Goal: Information Seeking & Learning: Find specific fact

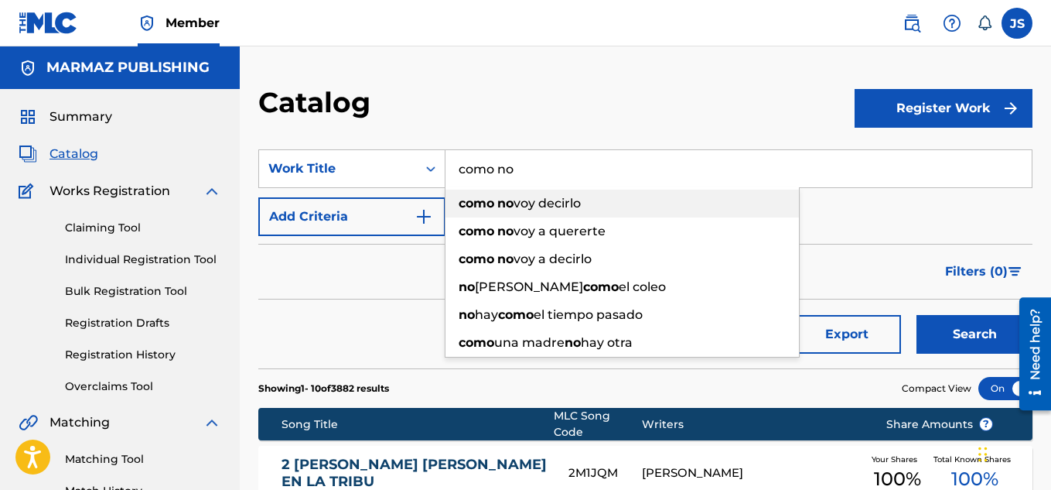
type input "como no"
click at [579, 203] on span "voy decirlo" at bounding box center [547, 203] width 67 height 15
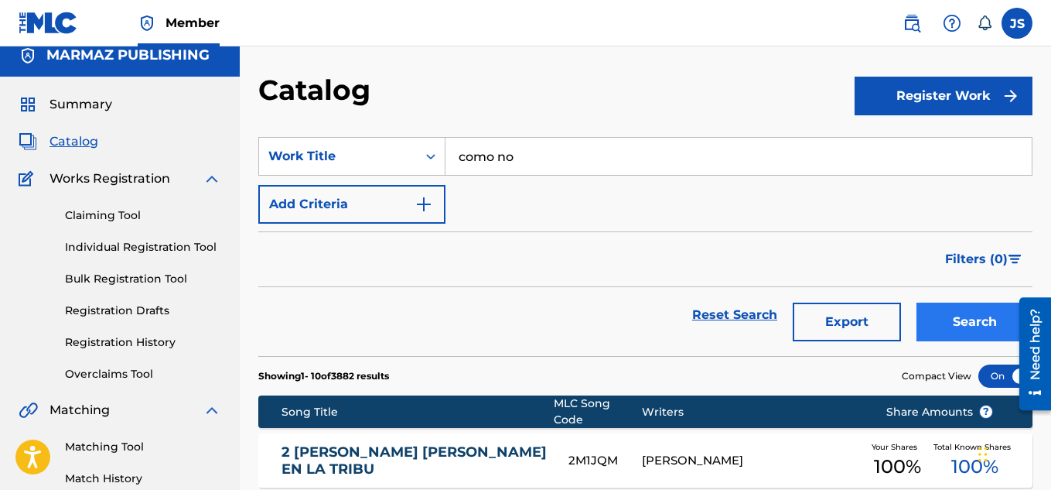
scroll to position [12, 0]
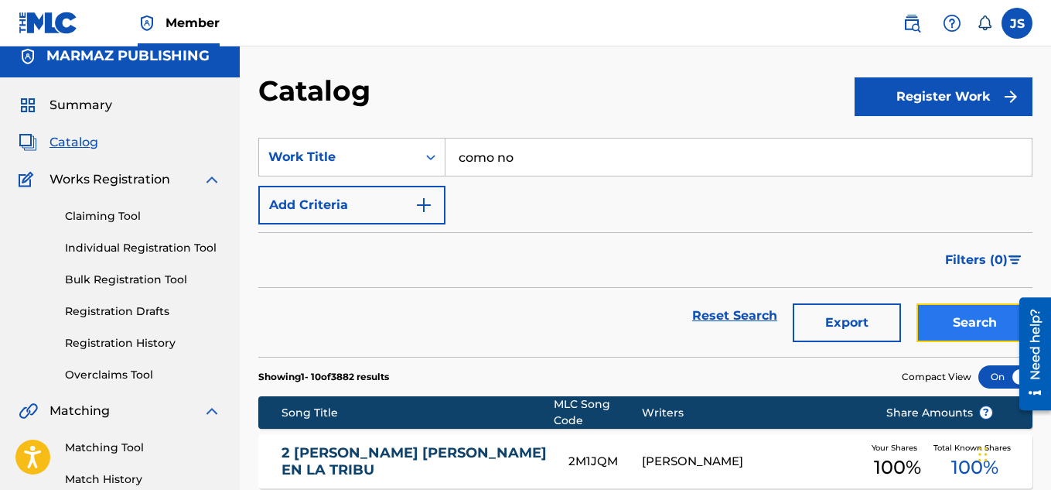
click at [972, 315] on button "Search" at bounding box center [975, 322] width 116 height 39
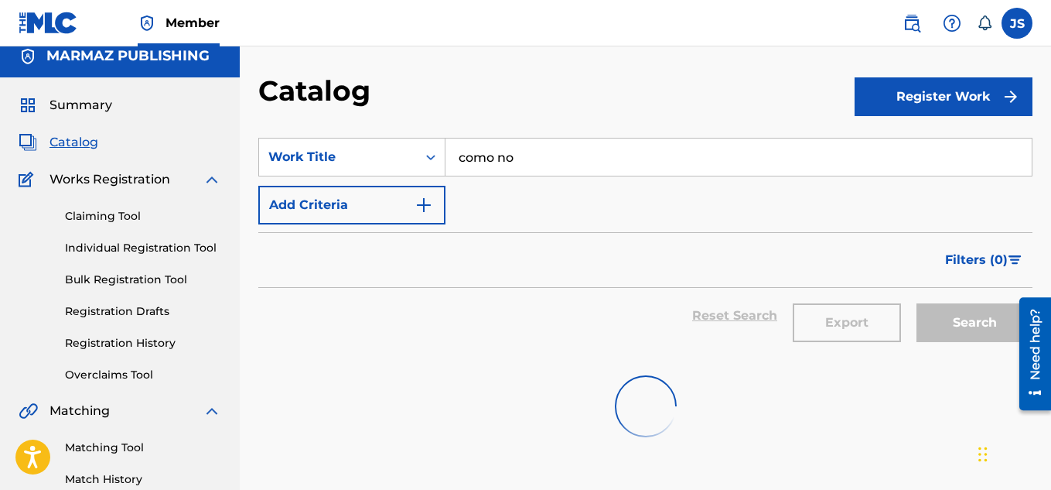
scroll to position [210, 0]
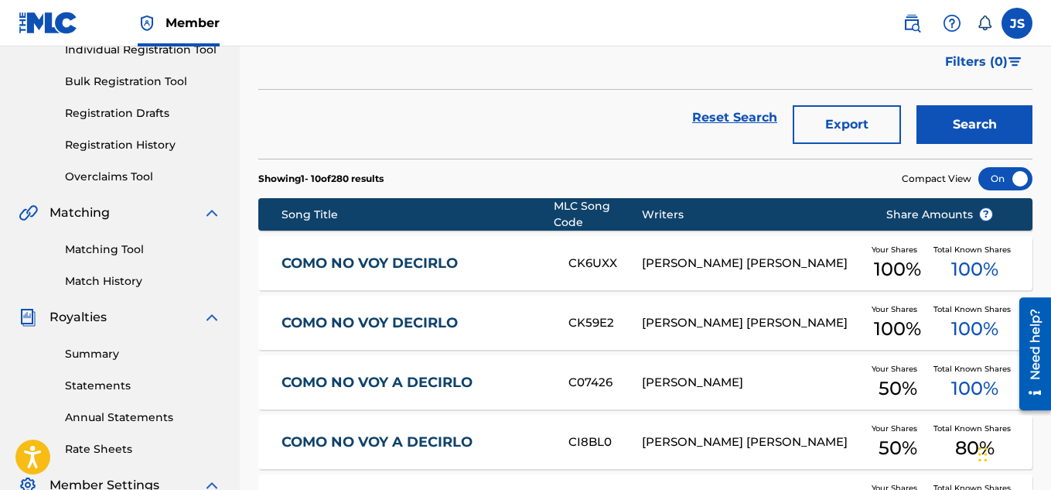
click at [424, 374] on link "COMO NO VOY A DECIRLO" at bounding box center [415, 383] width 266 height 18
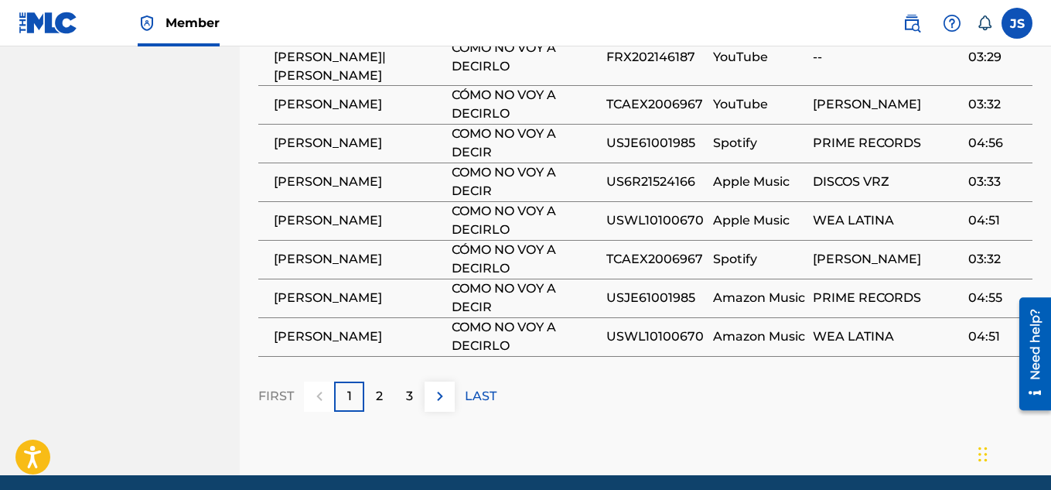
scroll to position [1312, 0]
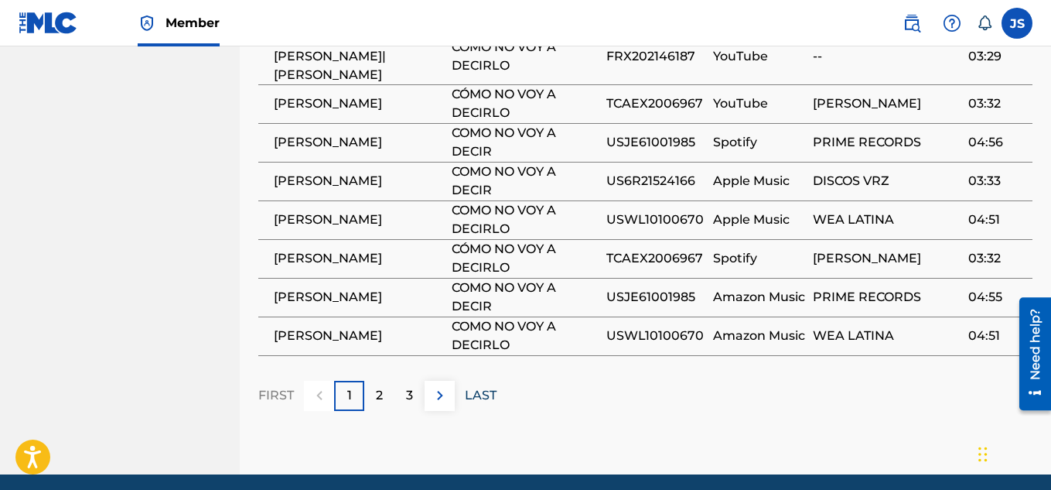
click at [479, 386] on p "LAST" at bounding box center [481, 395] width 32 height 19
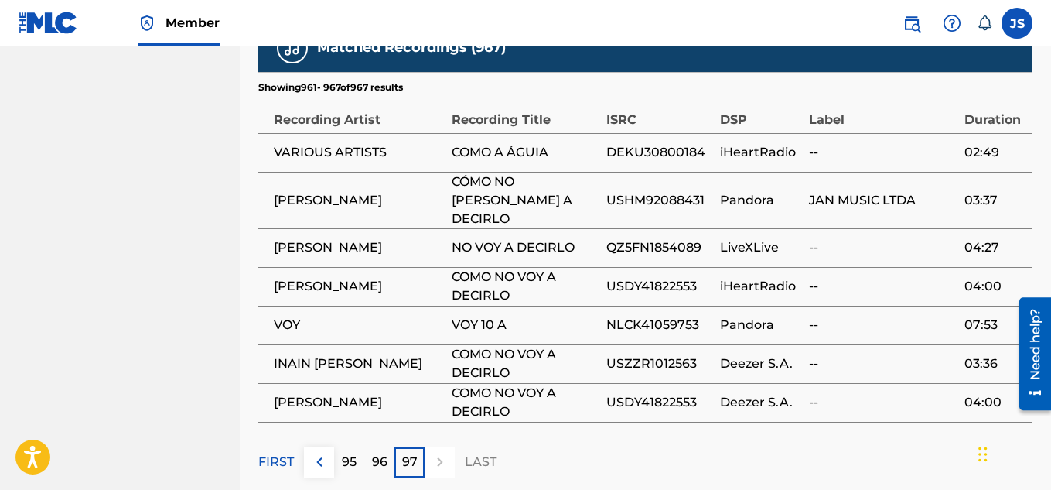
scroll to position [1166, 0]
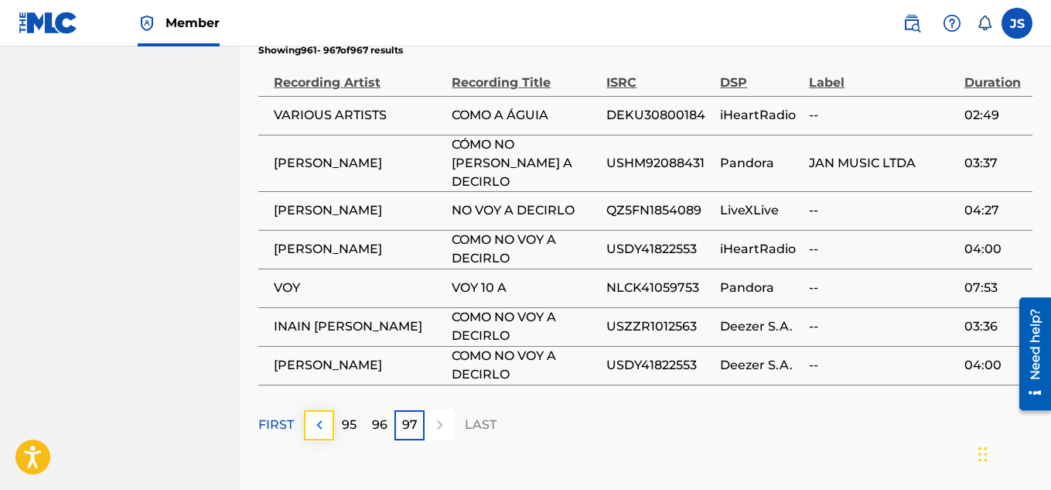
click at [321, 415] on img at bounding box center [319, 424] width 19 height 19
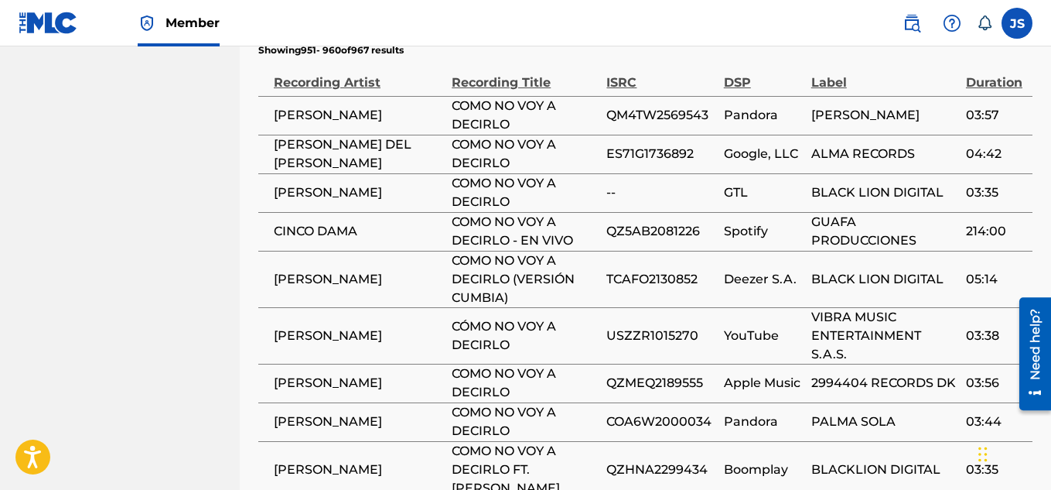
scroll to position [1381, 0]
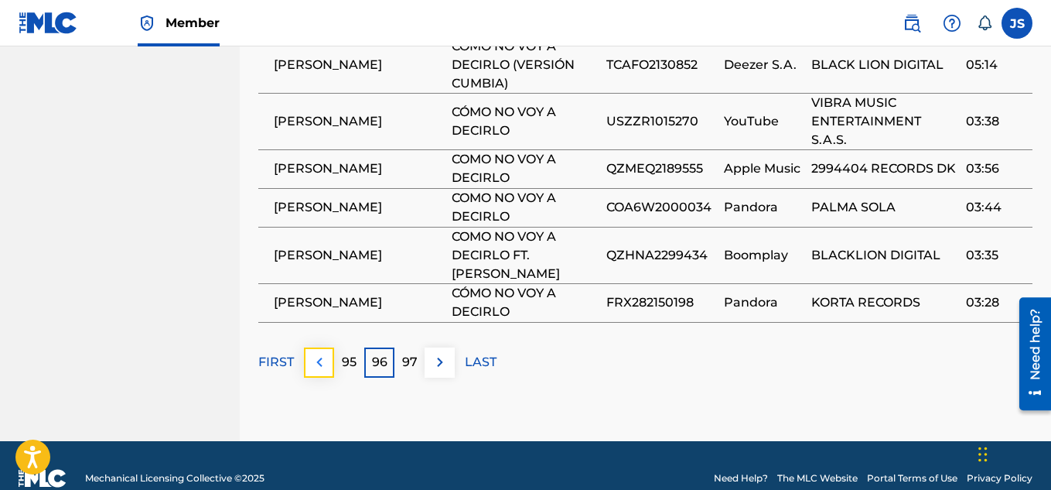
click at [323, 347] on button at bounding box center [319, 362] width 30 height 30
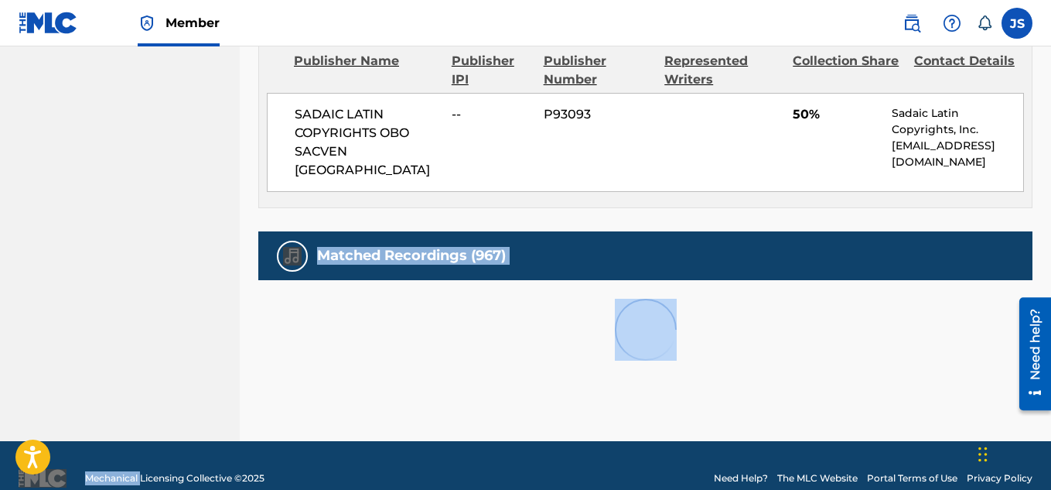
click at [323, 346] on div at bounding box center [645, 329] width 774 height 99
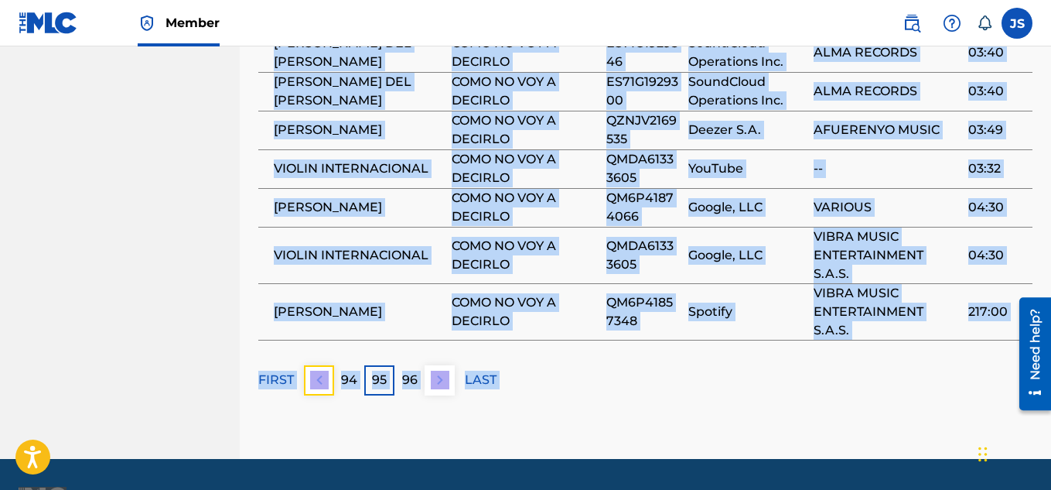
click at [323, 365] on button at bounding box center [319, 380] width 30 height 30
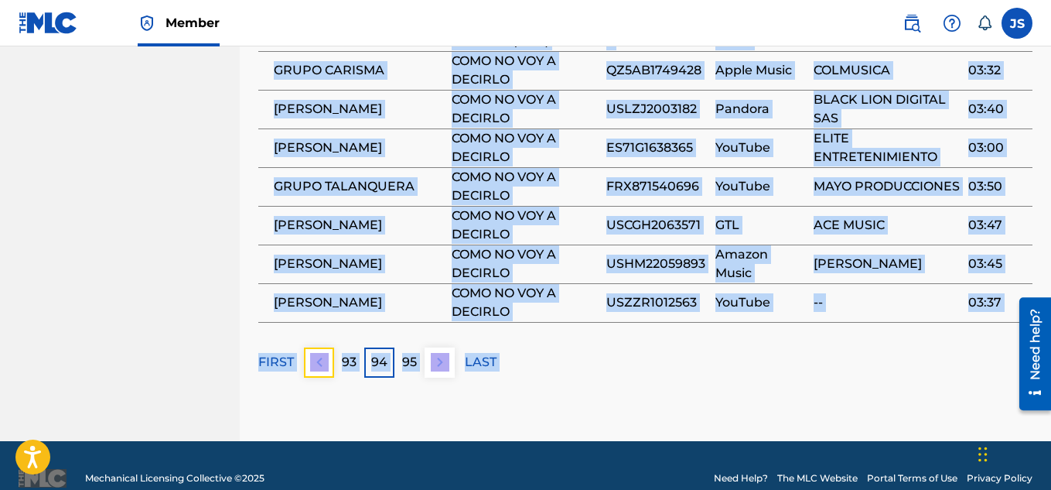
click at [323, 347] on button at bounding box center [319, 362] width 30 height 30
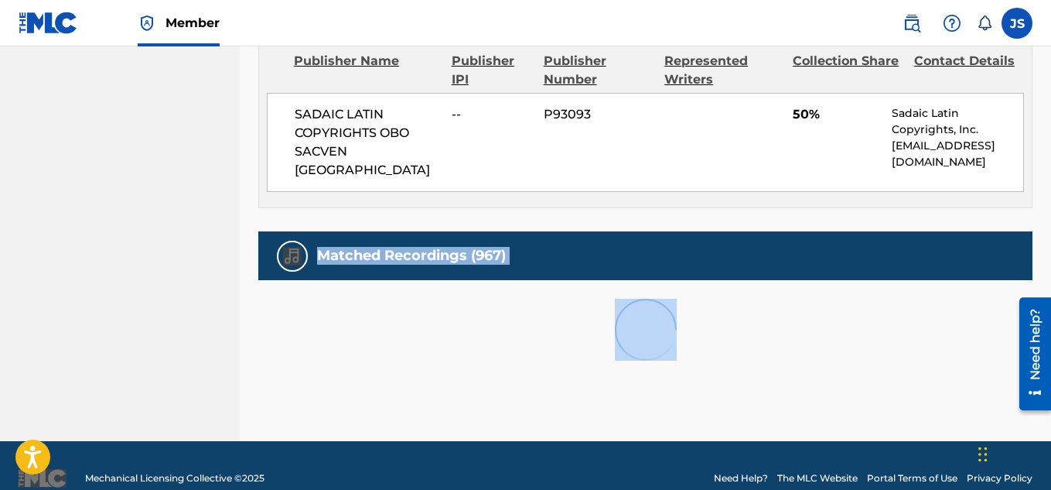
click at [323, 346] on div at bounding box center [645, 329] width 774 height 99
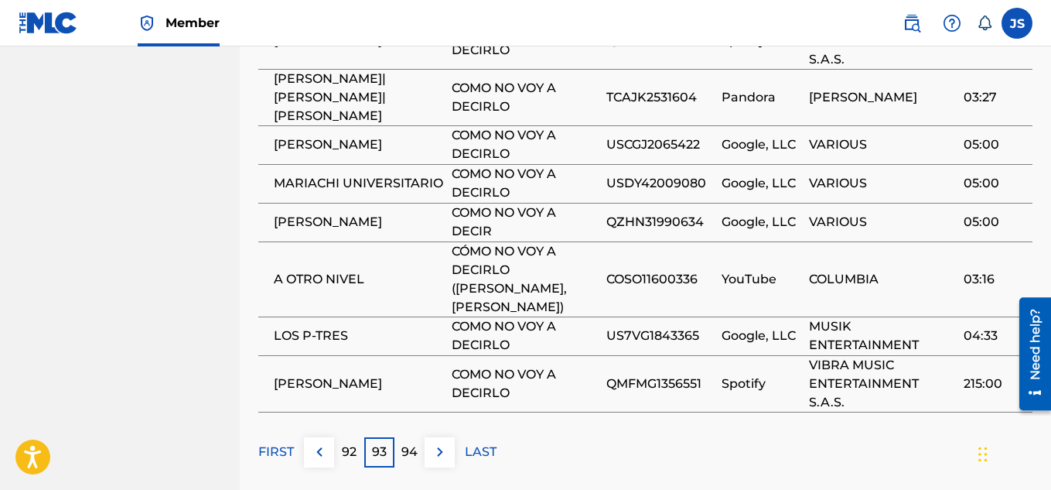
click at [323, 374] on span "[PERSON_NAME]" at bounding box center [359, 383] width 170 height 19
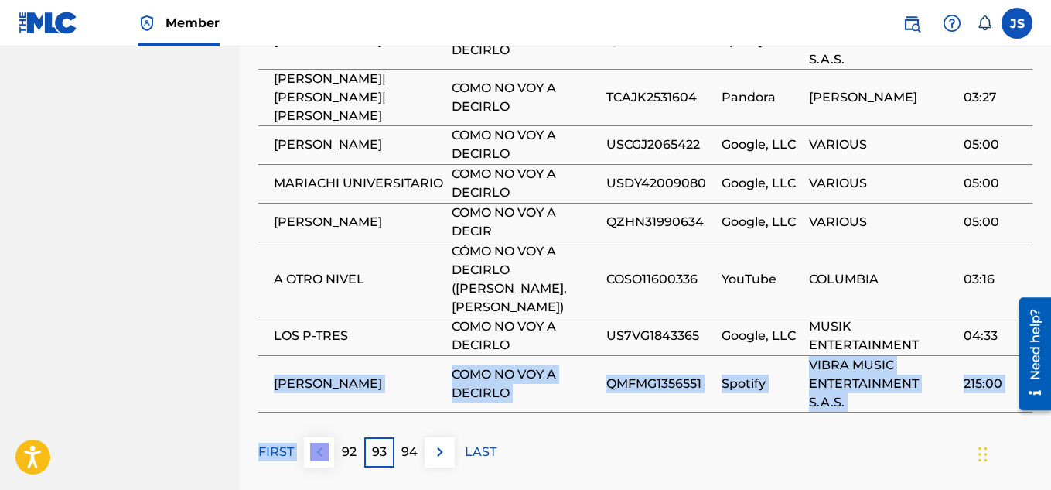
drag, startPoint x: 323, startPoint y: 346, endPoint x: 310, endPoint y: 402, distance: 57.8
click at [310, 402] on div "Matched Recordings (967) Showing 921 - 930 of 967 results Recording Artist Reco…" at bounding box center [645, 146] width 774 height 642
click at [310, 442] on img at bounding box center [319, 451] width 19 height 19
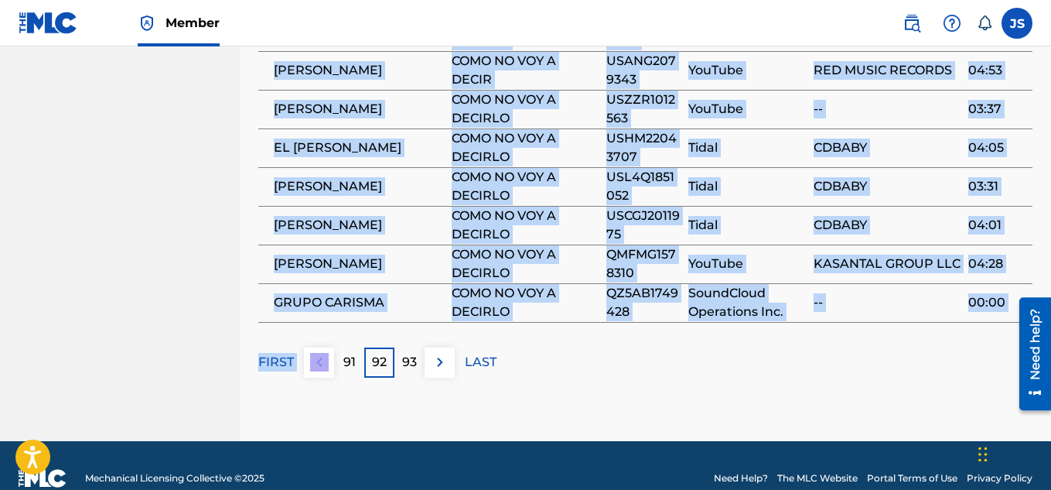
drag, startPoint x: 310, startPoint y: 402, endPoint x: 319, endPoint y: 377, distance: 26.2
click at [322, 353] on img at bounding box center [319, 362] width 19 height 19
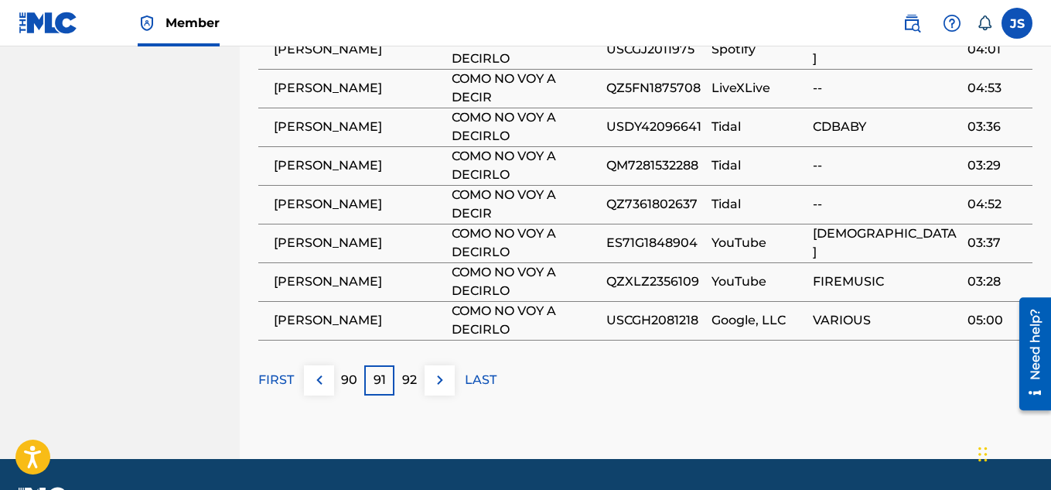
click at [322, 365] on button at bounding box center [319, 380] width 30 height 30
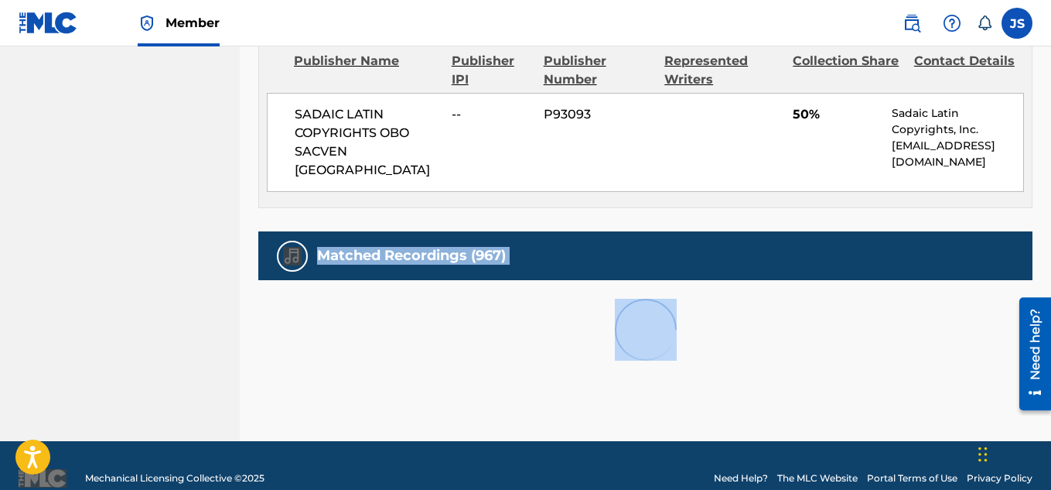
click at [322, 343] on div at bounding box center [645, 329] width 774 height 99
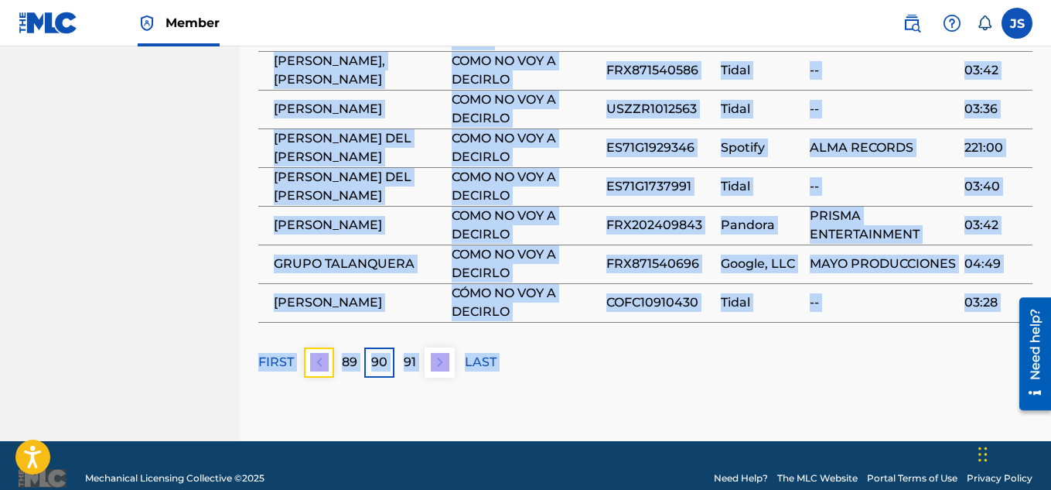
click at [322, 347] on button at bounding box center [319, 362] width 30 height 30
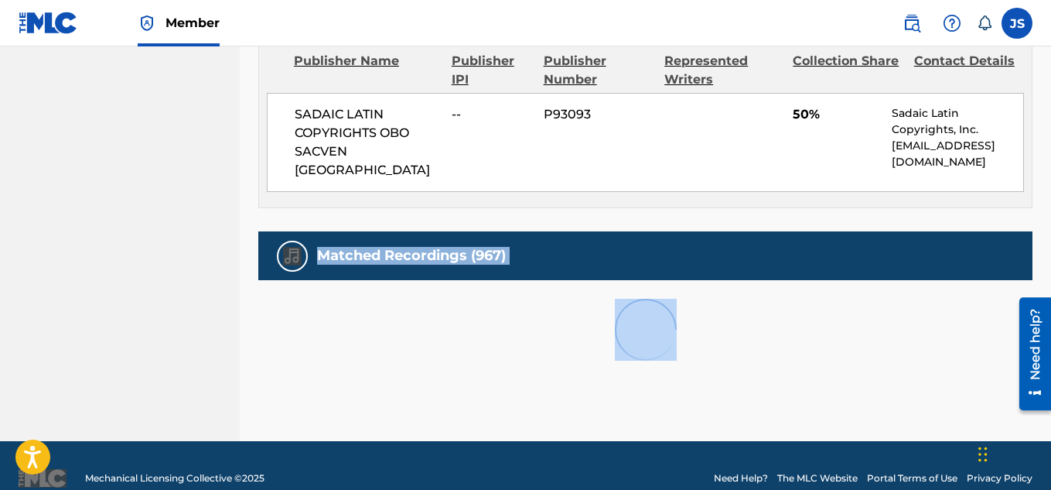
click at [322, 343] on div at bounding box center [645, 329] width 774 height 99
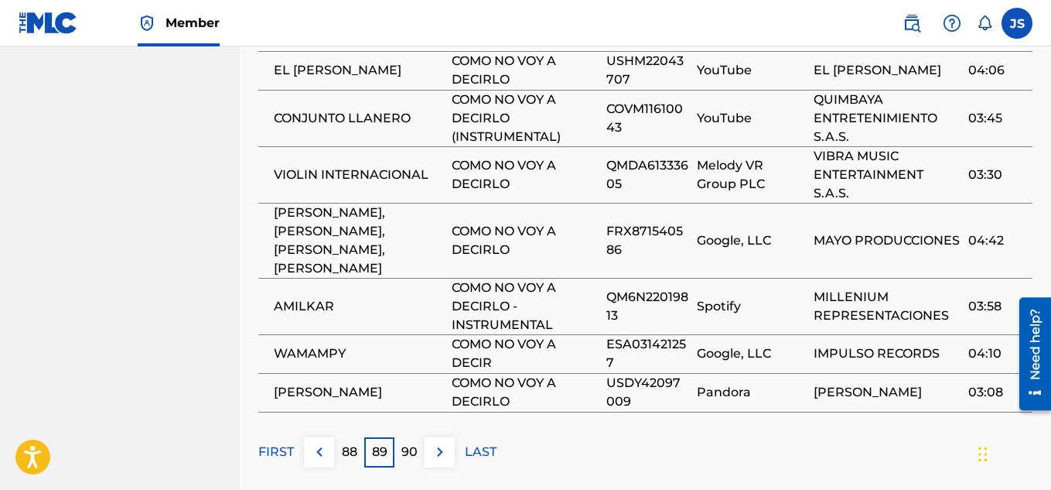
click at [322, 343] on td "WAMAMPY" at bounding box center [354, 353] width 193 height 39
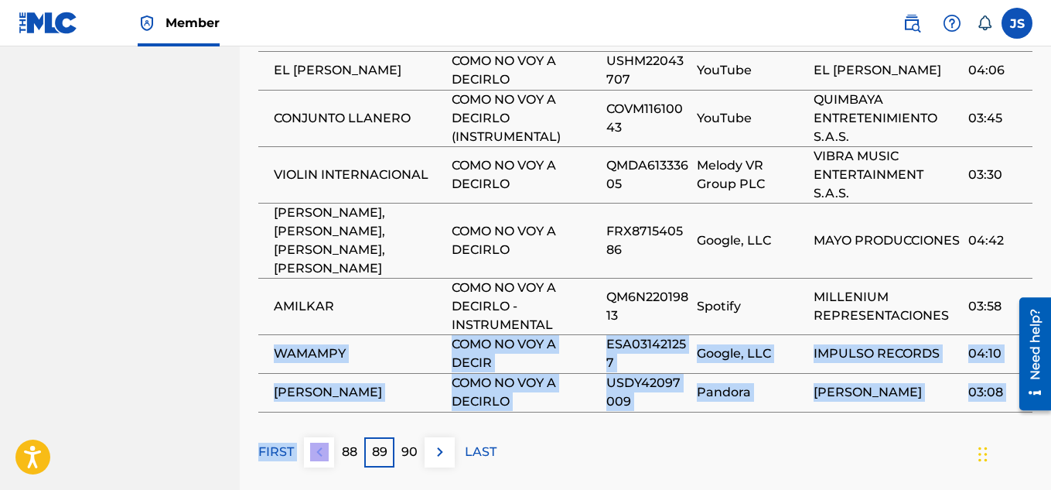
drag, startPoint x: 322, startPoint y: 343, endPoint x: 326, endPoint y: 456, distance: 113.0
click at [318, 442] on img at bounding box center [319, 451] width 19 height 19
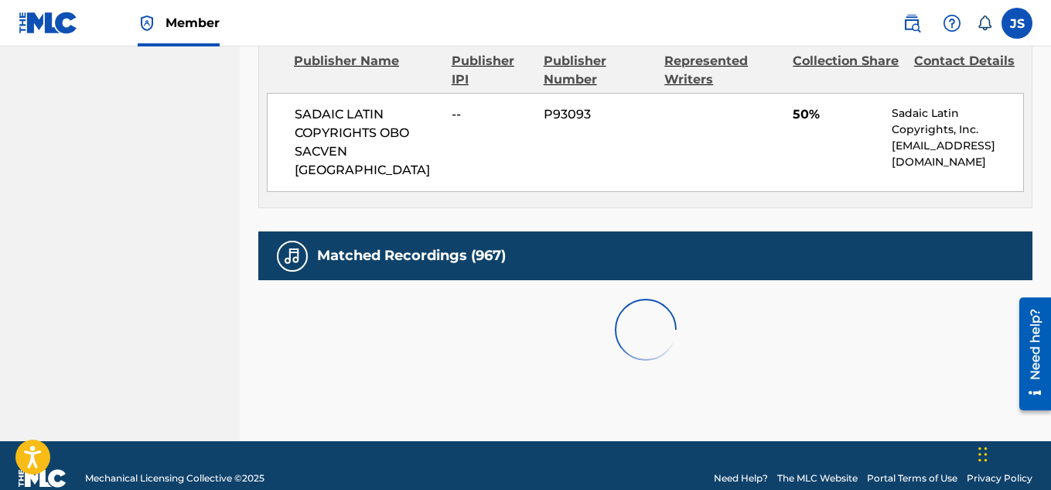
click at [318, 441] on footer "Mechanical Licensing Collective © 2025 Need Help? The MLC Website Portal Terms …" at bounding box center [525, 478] width 1051 height 74
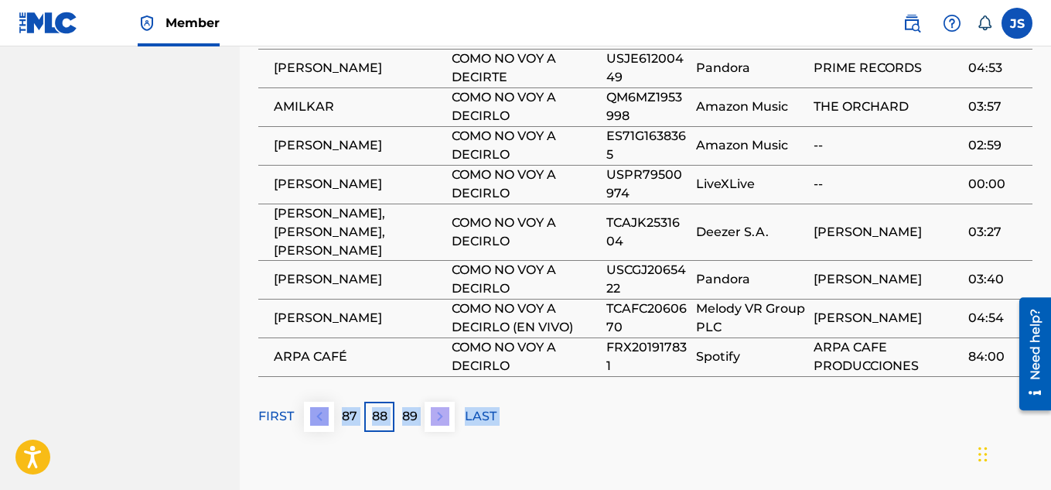
drag, startPoint x: 318, startPoint y: 422, endPoint x: 327, endPoint y: 396, distance: 27.2
click at [327, 407] on img at bounding box center [319, 416] width 19 height 19
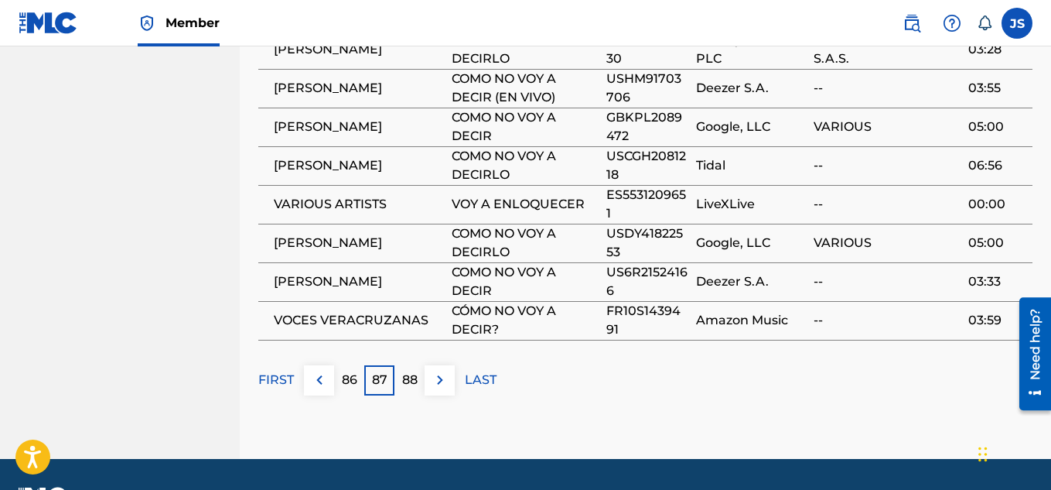
drag, startPoint x: 327, startPoint y: 396, endPoint x: 309, endPoint y: 340, distance: 58.7
click at [314, 370] on img at bounding box center [319, 379] width 19 height 19
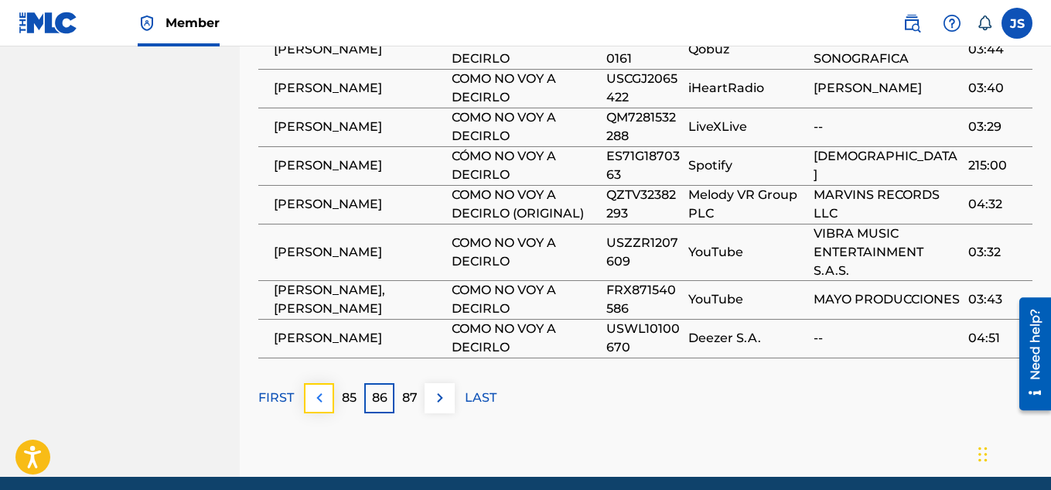
click at [319, 388] on img at bounding box center [319, 397] width 19 height 19
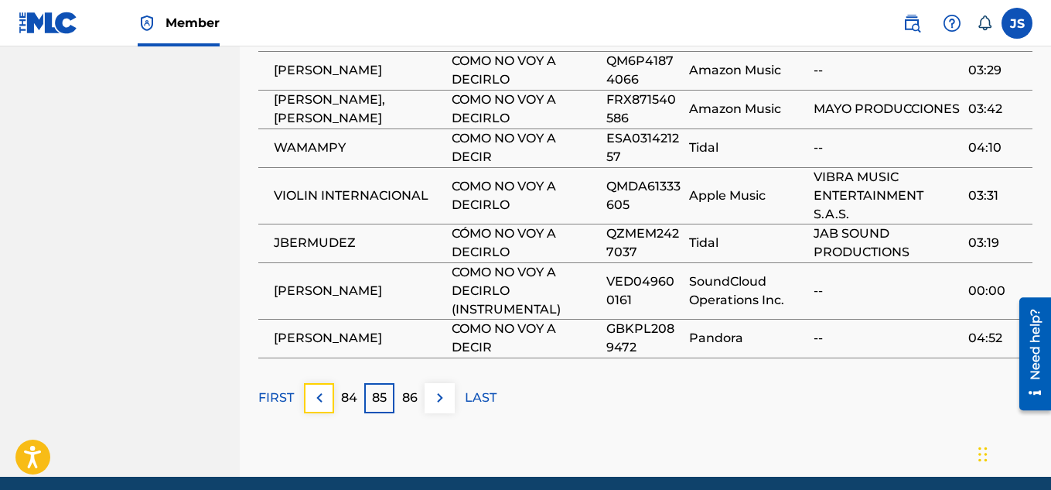
click at [319, 388] on img at bounding box center [319, 397] width 19 height 19
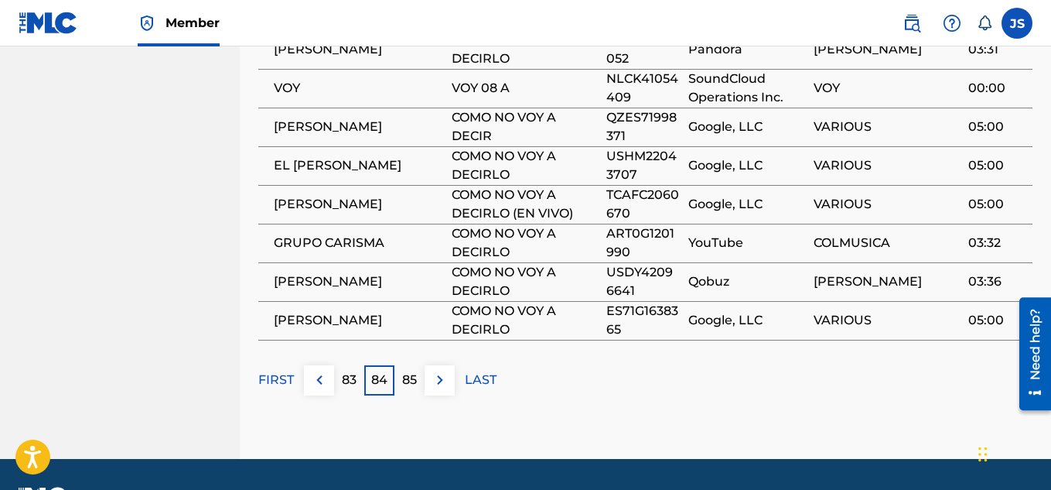
click at [319, 370] on img at bounding box center [319, 379] width 19 height 19
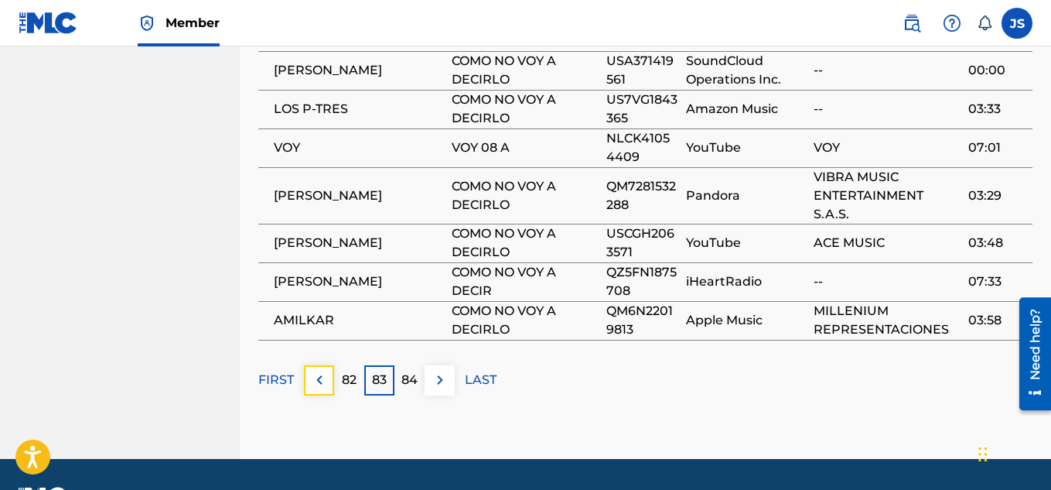
click at [319, 370] on img at bounding box center [319, 379] width 19 height 19
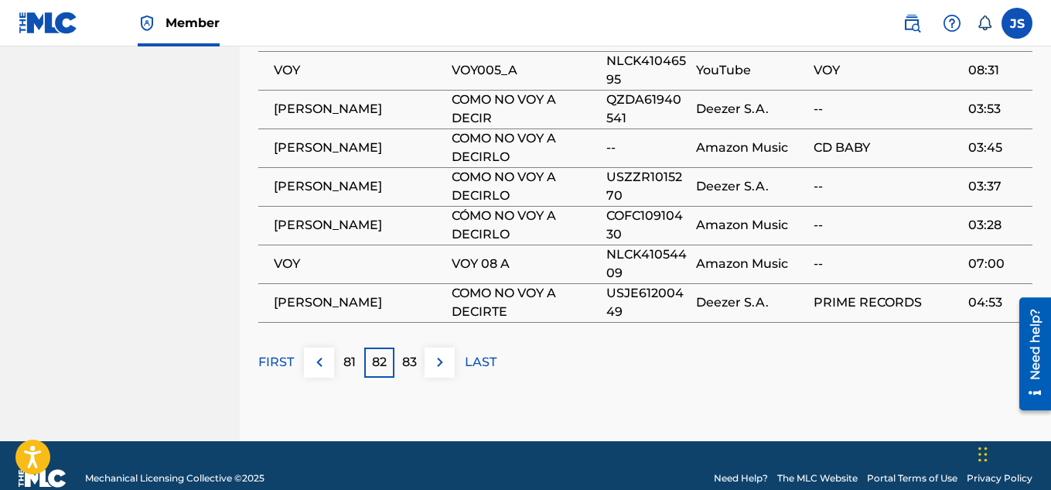
click at [317, 353] on img at bounding box center [319, 362] width 19 height 19
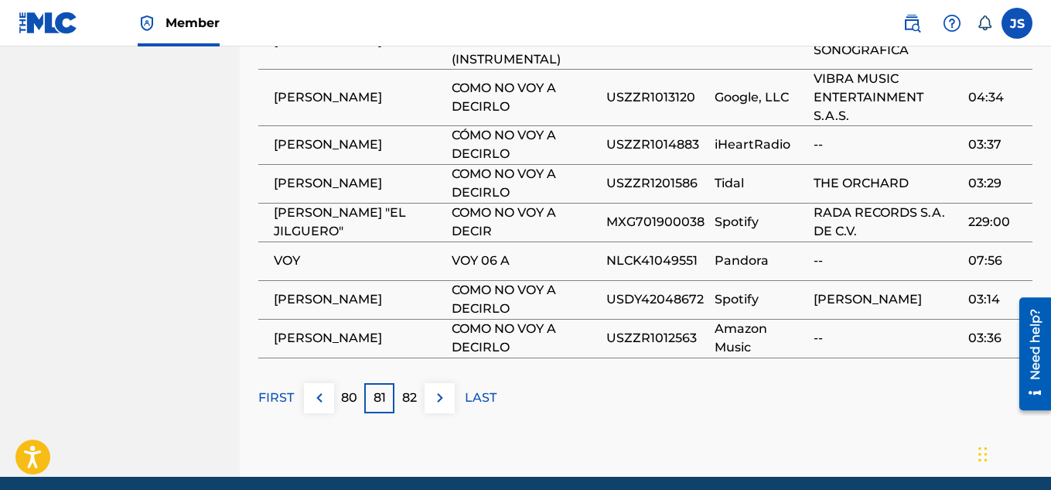
click at [317, 336] on div "Matched Recordings (967) Showing 801 - 810 of 967 results Recording Artist Reco…" at bounding box center [645, 119] width 774 height 588
click at [318, 388] on img at bounding box center [319, 397] width 19 height 19
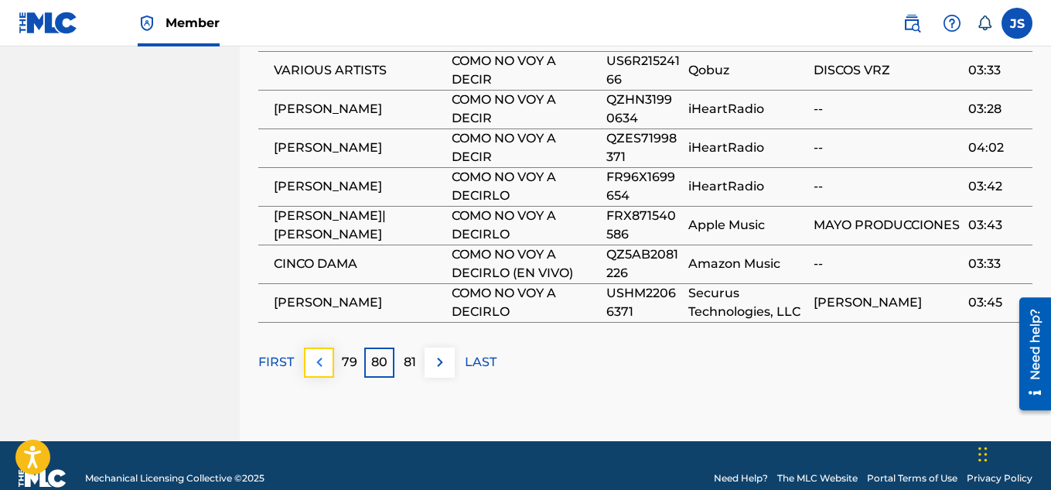
click at [317, 353] on img at bounding box center [319, 362] width 19 height 19
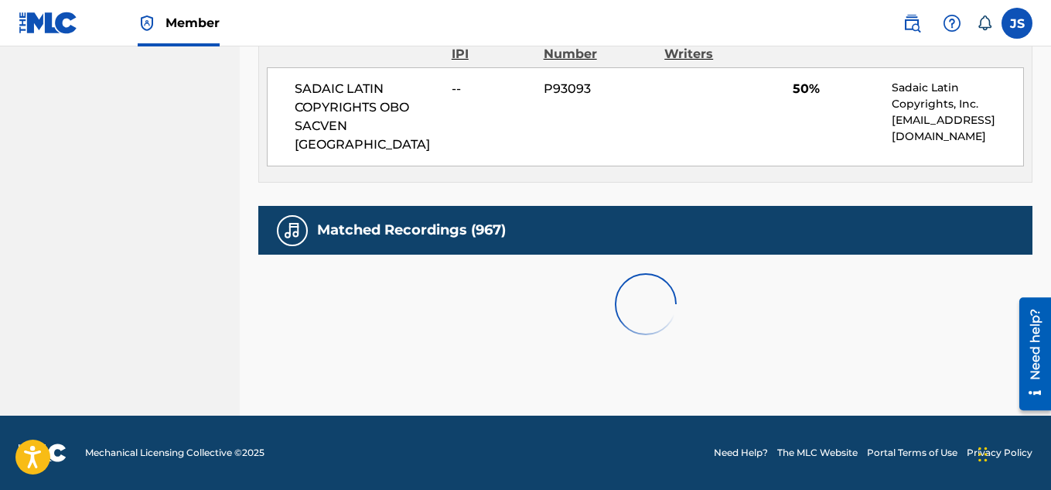
scroll to position [921, 0]
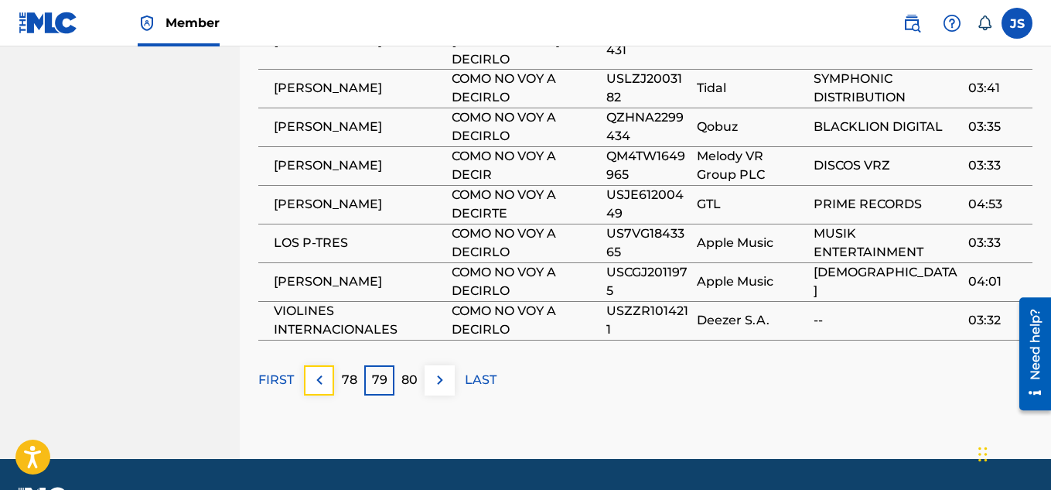
click at [317, 365] on button at bounding box center [319, 380] width 30 height 30
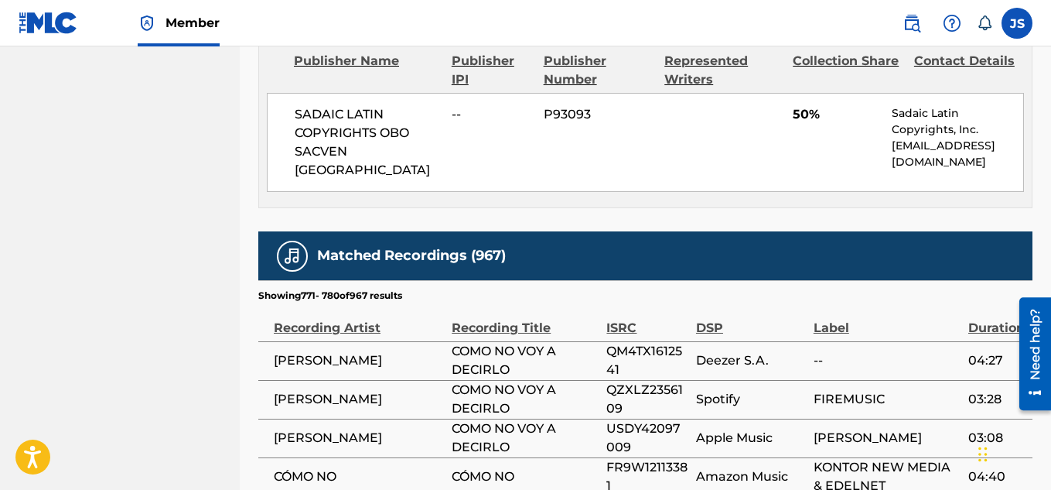
scroll to position [1327, 0]
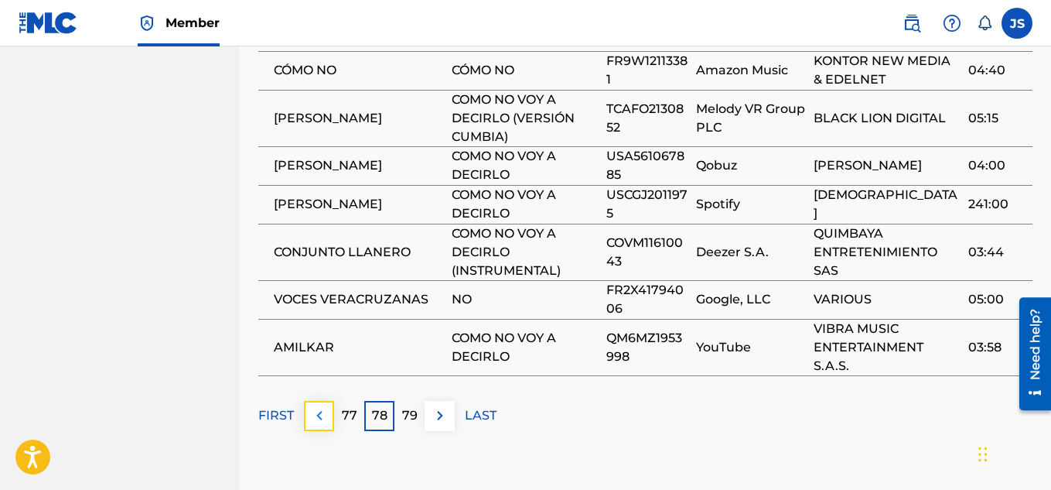
click at [322, 406] on img at bounding box center [319, 415] width 19 height 19
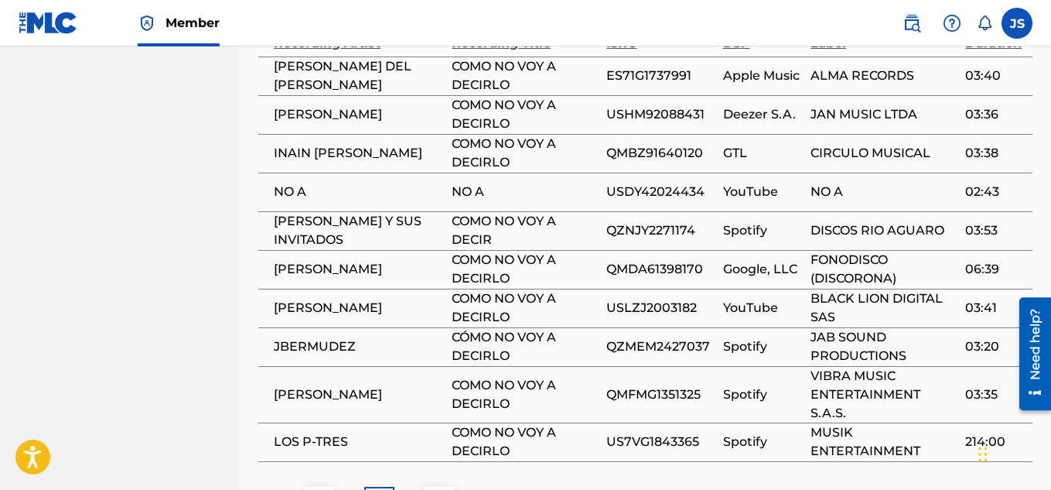
scroll to position [1205, 0]
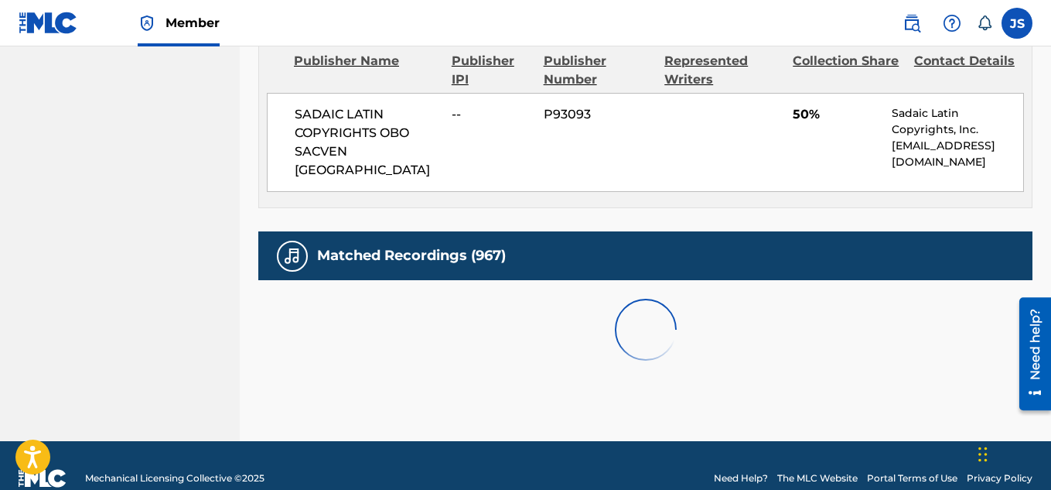
click at [321, 467] on footer "Mechanical Licensing Collective © 2025 Need Help? The MLC Website Portal Terms …" at bounding box center [525, 478] width 1051 height 74
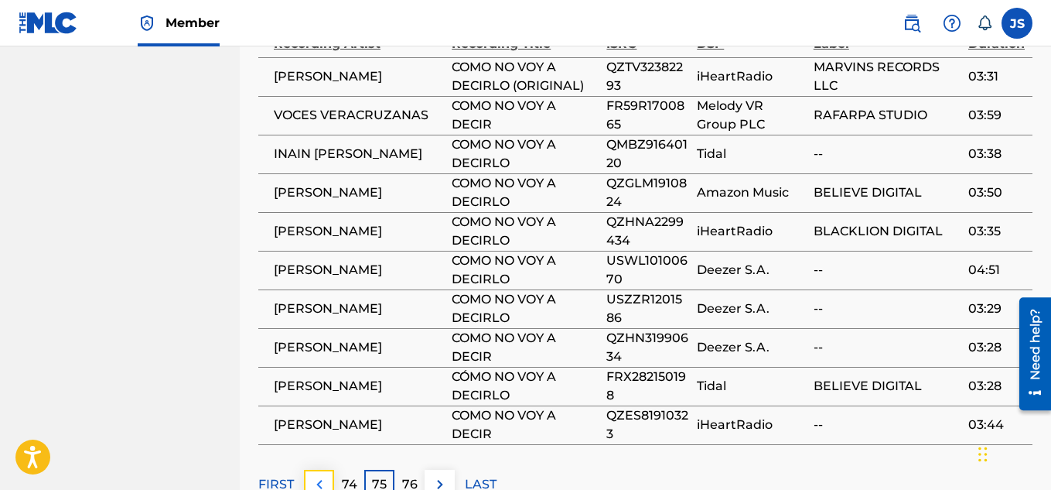
click at [322, 475] on img at bounding box center [319, 484] width 19 height 19
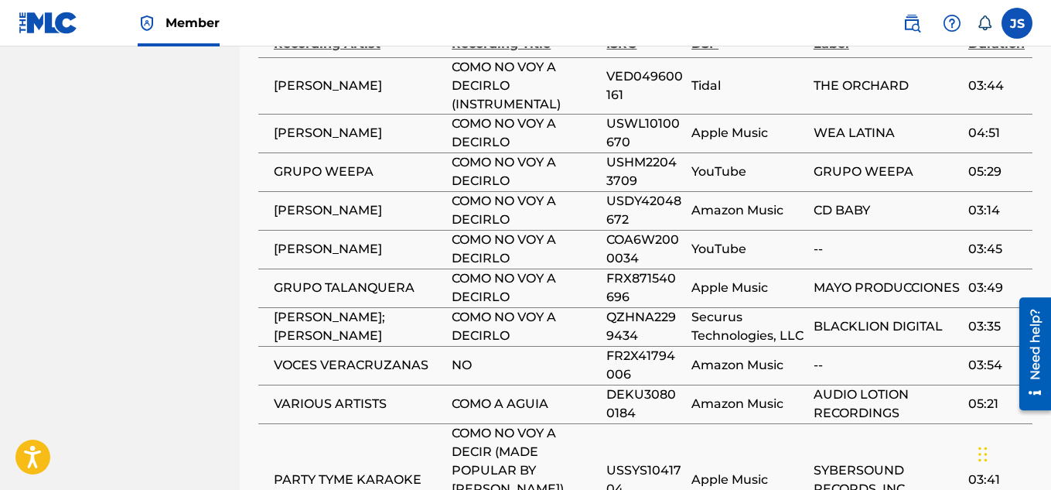
click at [322, 467] on td "PARTY TYME KARAOKE" at bounding box center [354, 479] width 193 height 112
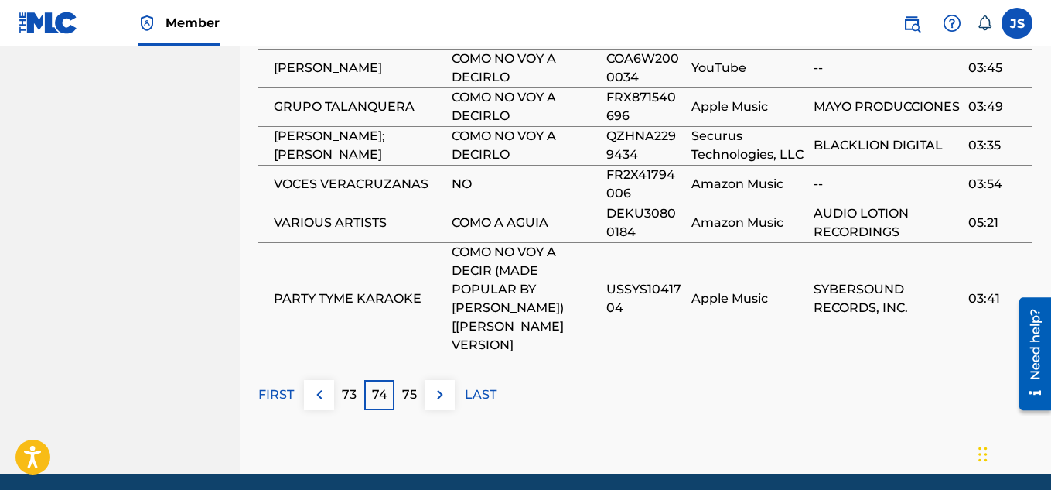
scroll to position [1400, 0]
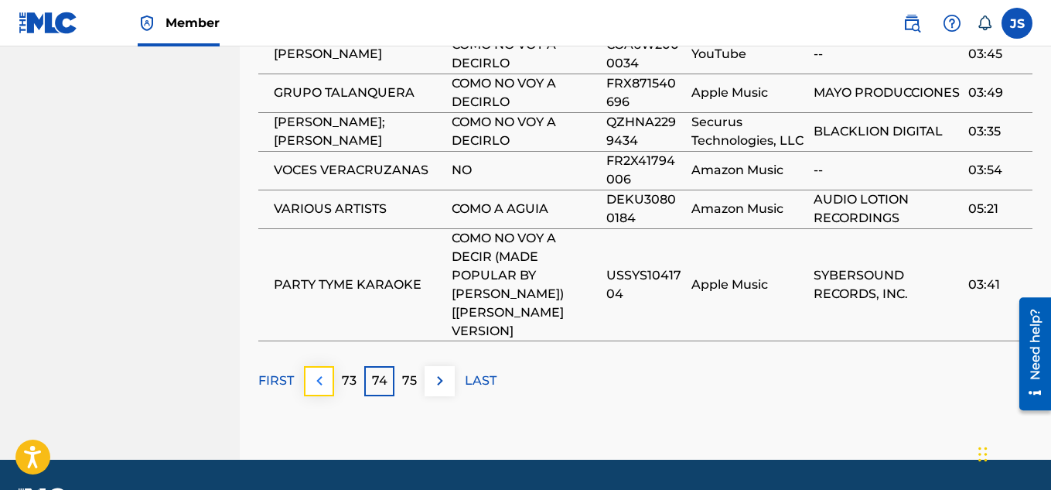
click at [312, 371] on img at bounding box center [319, 380] width 19 height 19
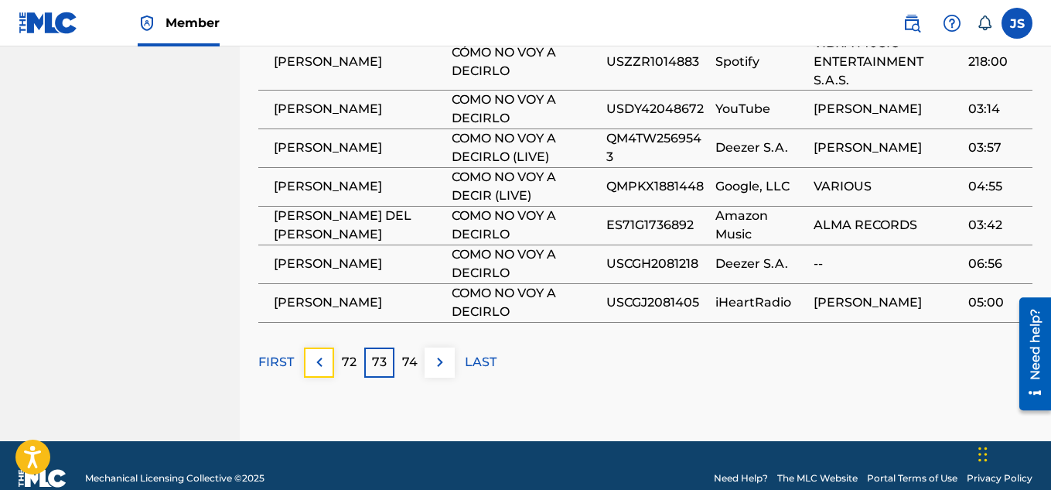
click at [312, 353] on img at bounding box center [319, 362] width 19 height 19
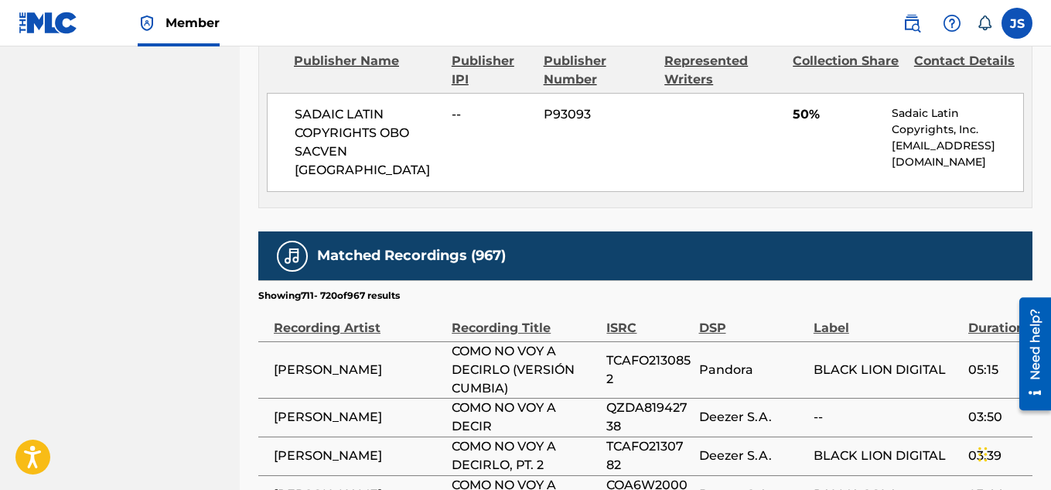
scroll to position [1345, 0]
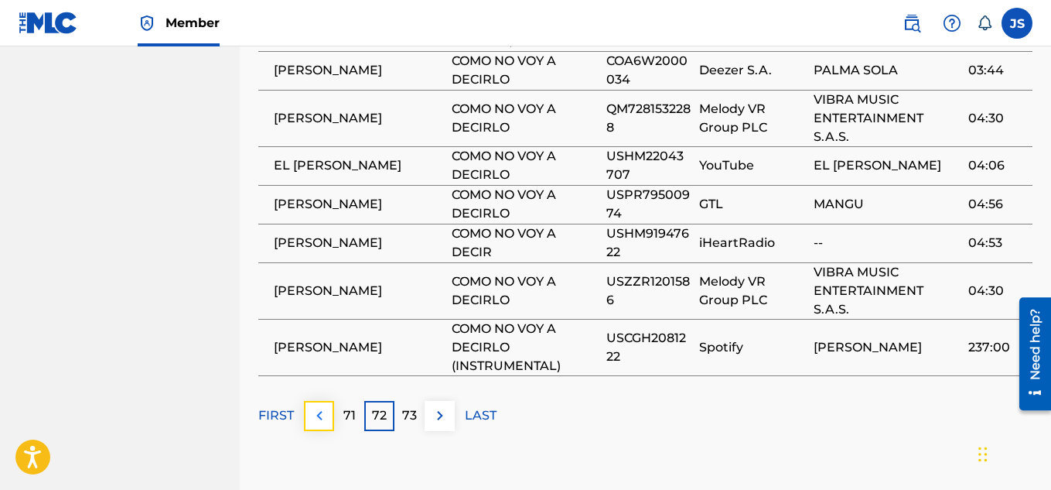
click at [316, 406] on img at bounding box center [319, 415] width 19 height 19
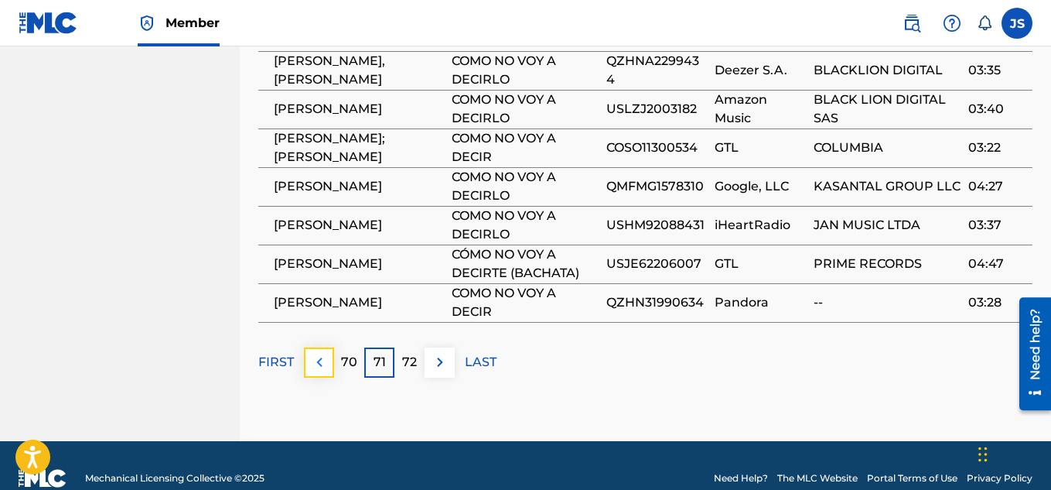
click at [322, 353] on img at bounding box center [319, 362] width 19 height 19
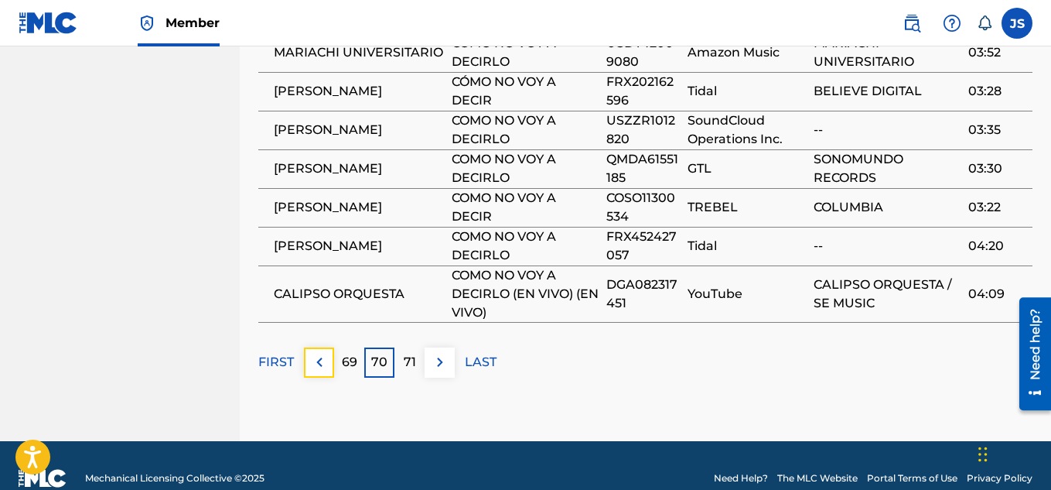
click at [322, 353] on img at bounding box center [319, 362] width 19 height 19
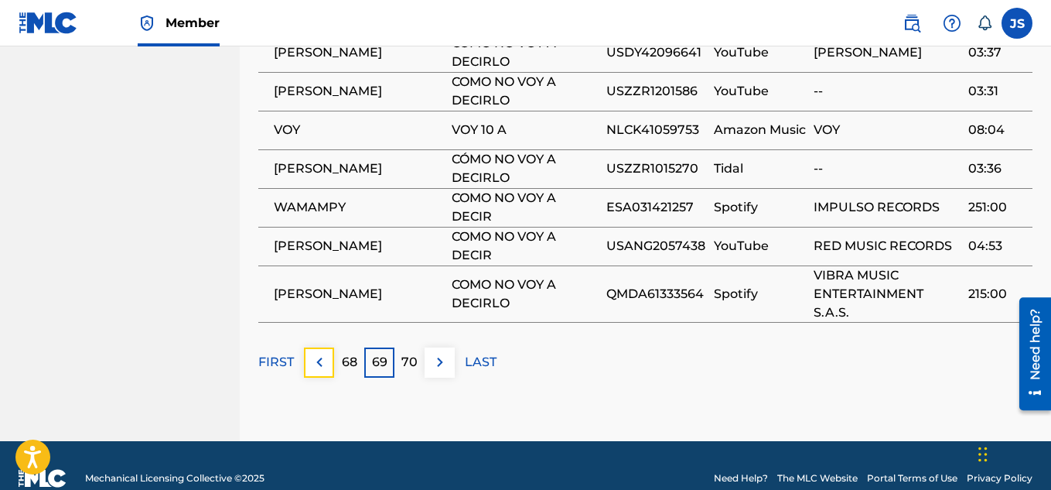
click at [322, 353] on img at bounding box center [319, 362] width 19 height 19
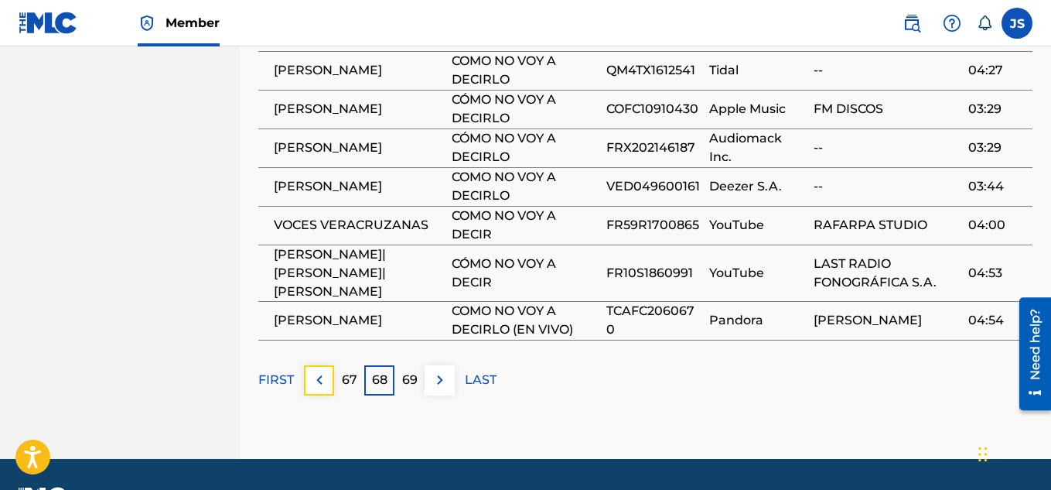
click at [322, 370] on img at bounding box center [319, 379] width 19 height 19
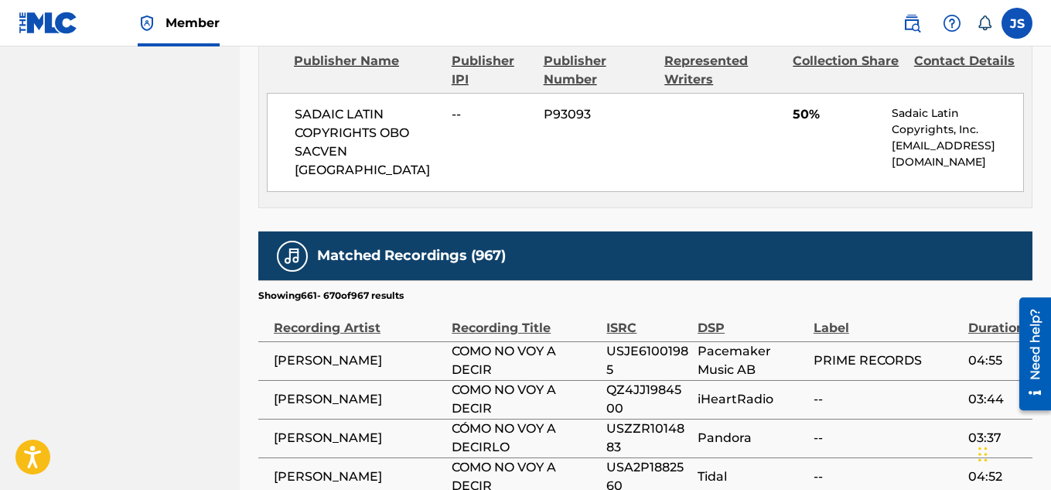
scroll to position [1327, 0]
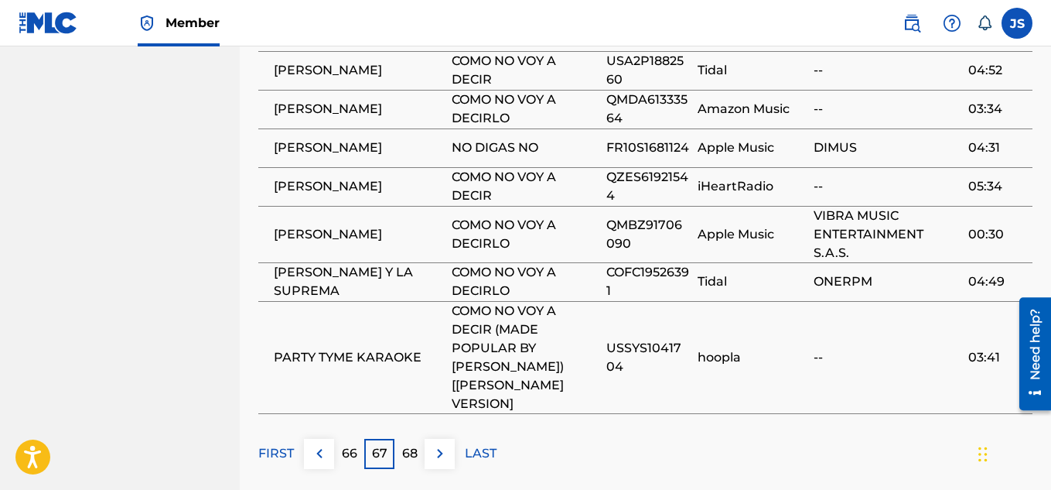
click at [322, 332] on td "PARTY TYME KARAOKE" at bounding box center [354, 357] width 193 height 112
click at [322, 444] on img at bounding box center [319, 453] width 19 height 19
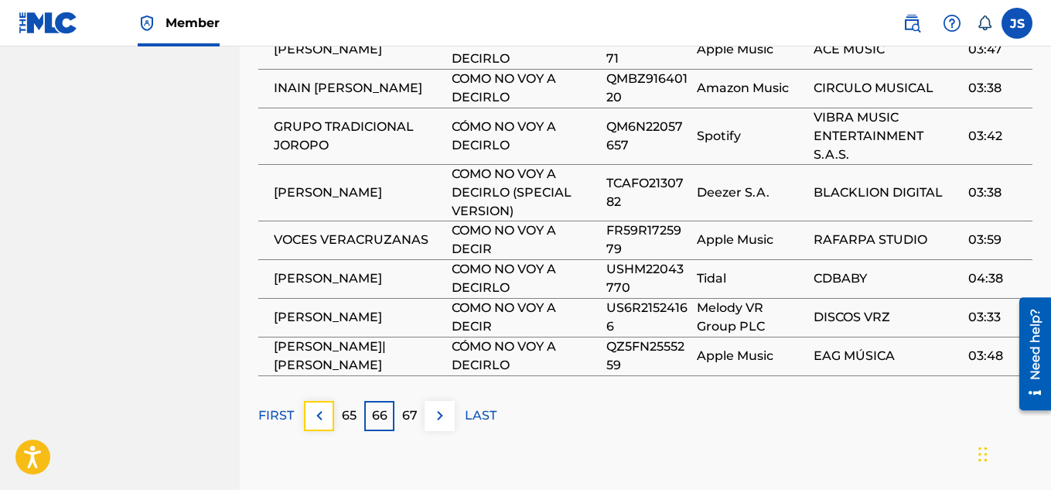
click at [322, 404] on button at bounding box center [319, 416] width 30 height 30
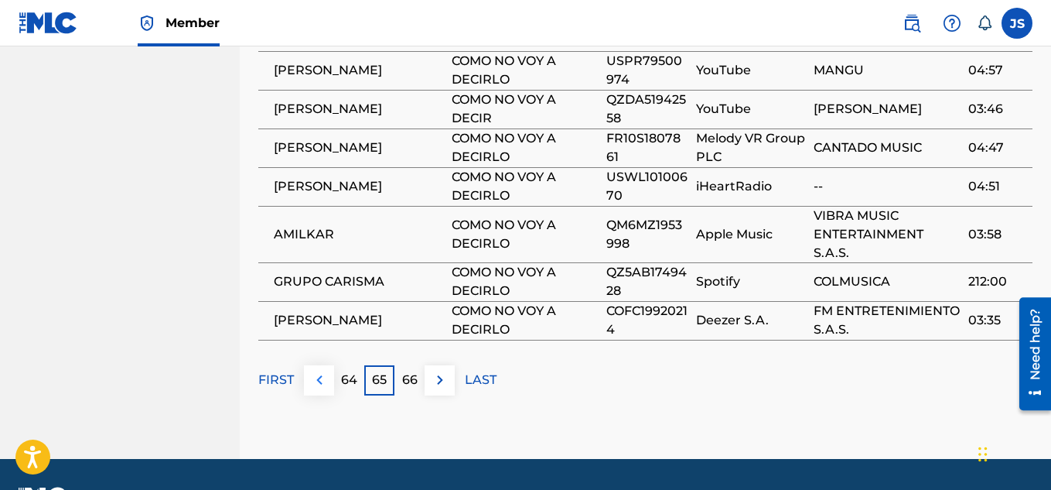
drag, startPoint x: 322, startPoint y: 404, endPoint x: 316, endPoint y: 353, distance: 50.6
click at [316, 370] on img at bounding box center [319, 379] width 19 height 19
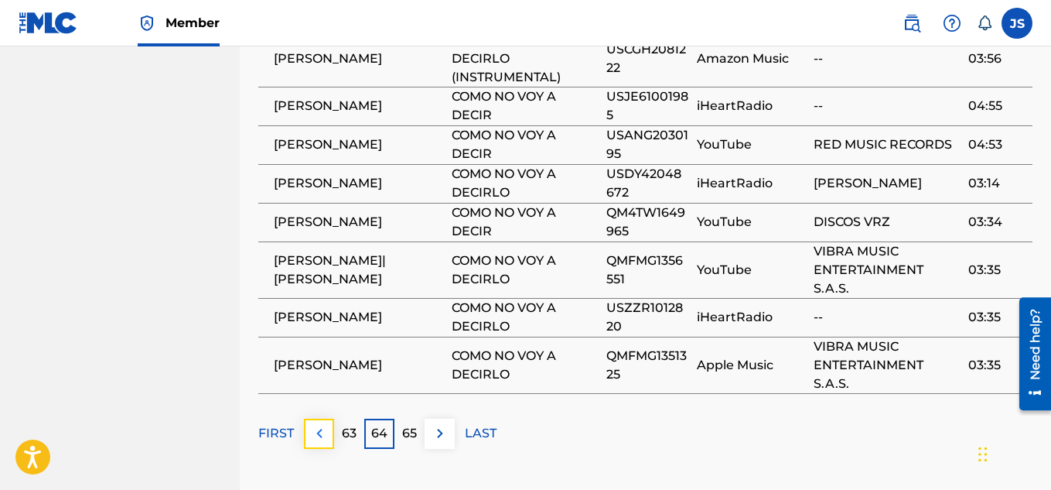
click at [322, 418] on button at bounding box center [319, 433] width 30 height 30
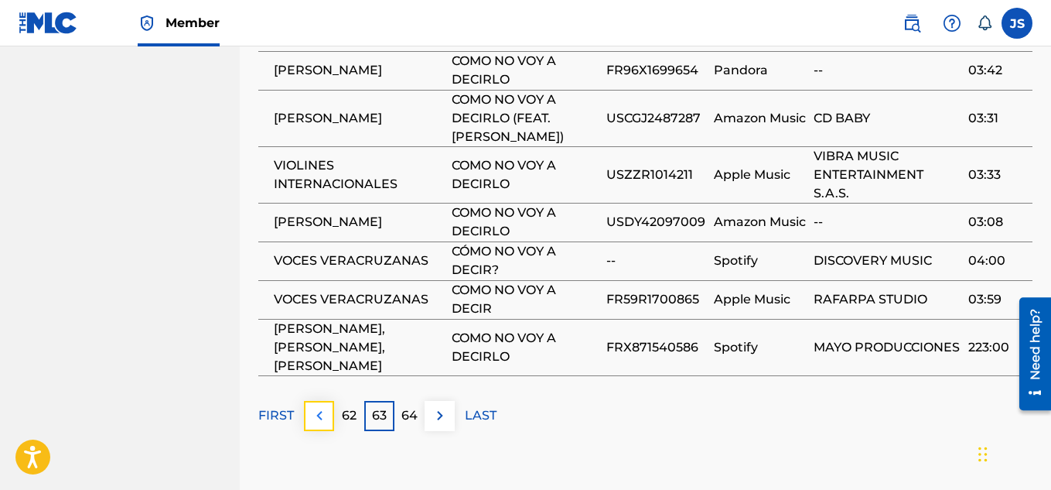
click at [322, 406] on img at bounding box center [319, 415] width 19 height 19
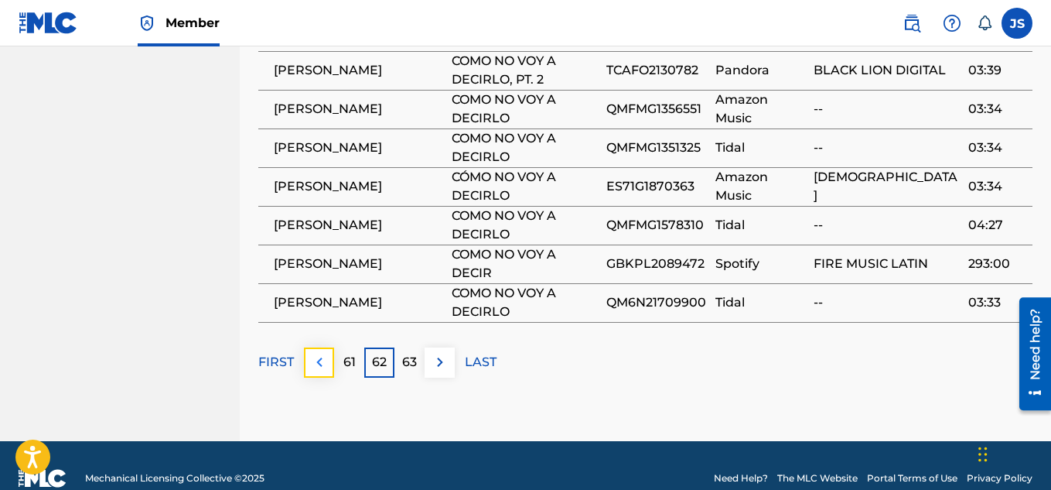
click at [314, 353] on img at bounding box center [319, 362] width 19 height 19
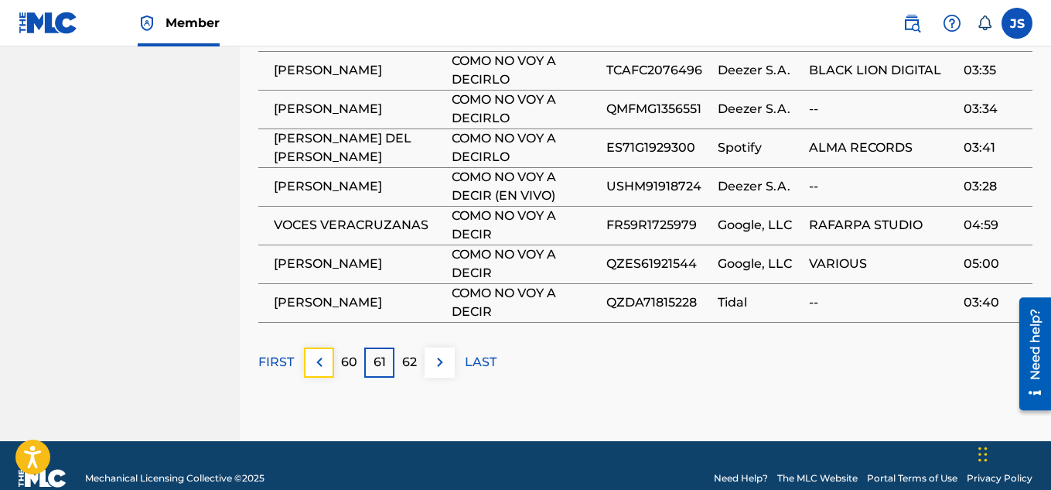
click at [314, 353] on img at bounding box center [319, 362] width 19 height 19
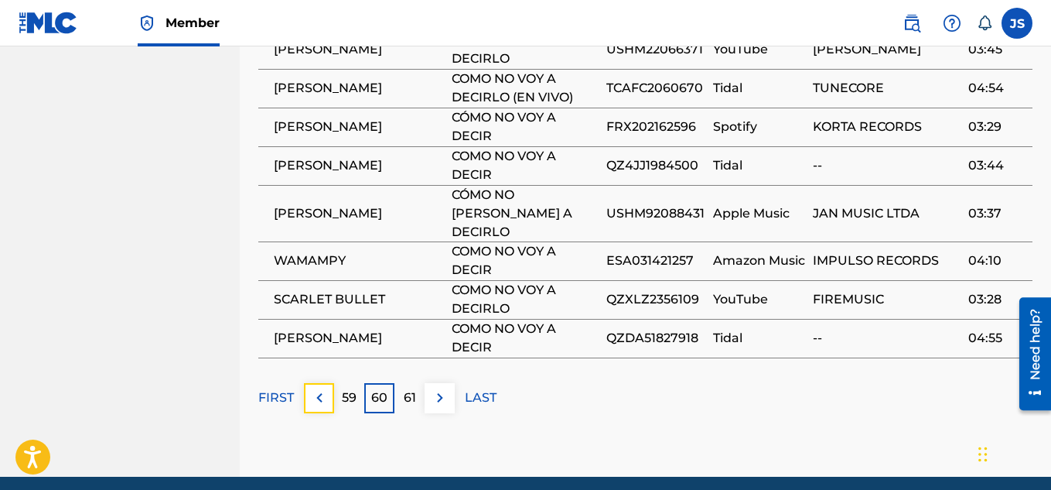
click at [314, 383] on button at bounding box center [319, 398] width 30 height 30
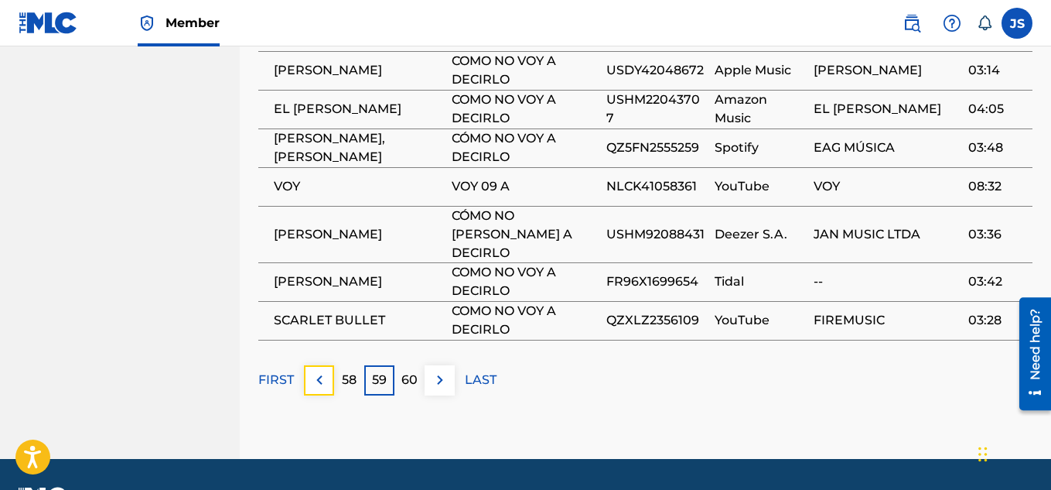
click at [314, 370] on img at bounding box center [319, 379] width 19 height 19
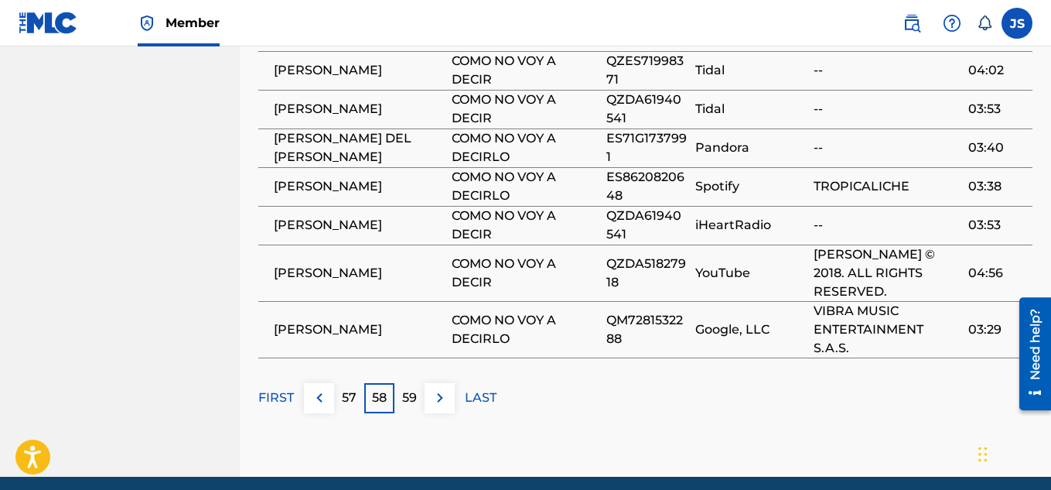
click at [314, 343] on div "Matched Recordings (967) Showing 571 - 580 of 967 results Recording Artist Reco…" at bounding box center [645, 119] width 774 height 588
click at [323, 388] on img at bounding box center [319, 397] width 19 height 19
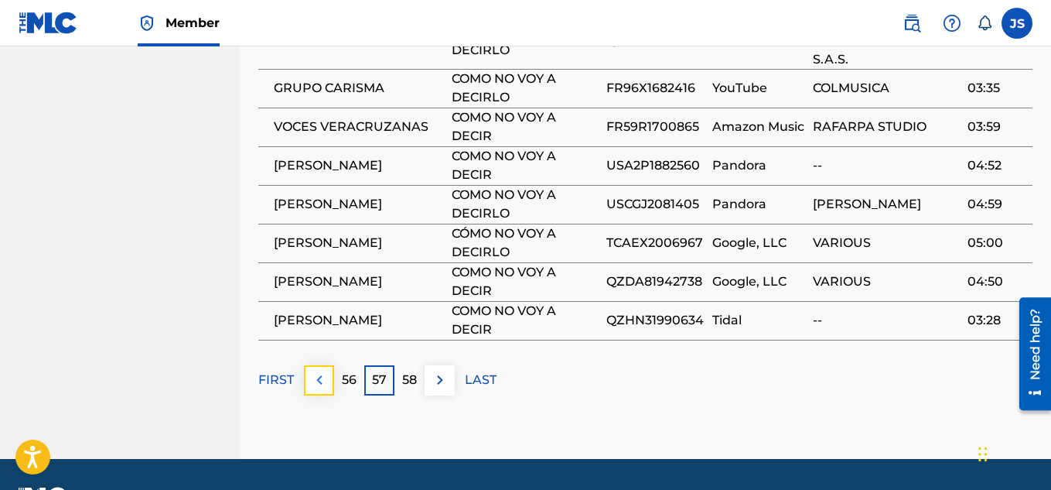
click at [321, 370] on img at bounding box center [319, 379] width 19 height 19
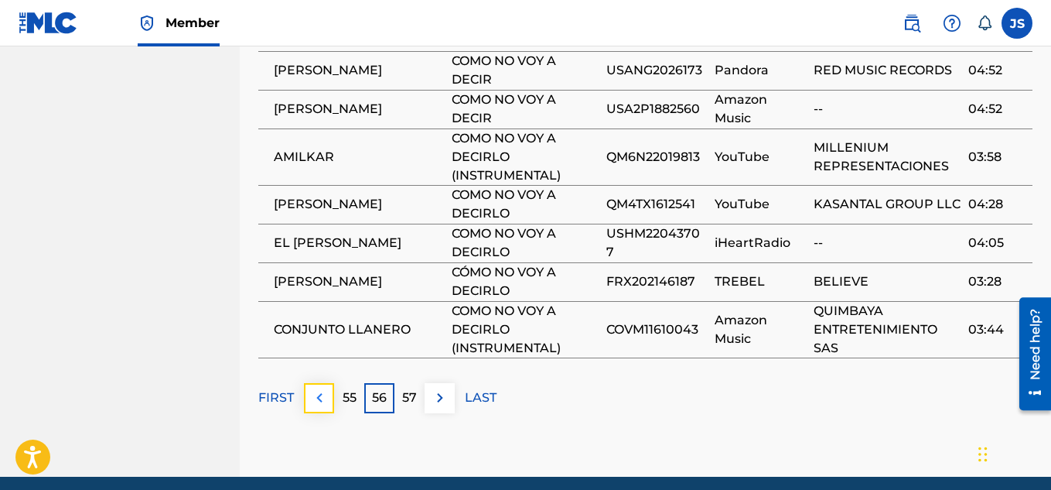
click at [312, 388] on img at bounding box center [319, 397] width 19 height 19
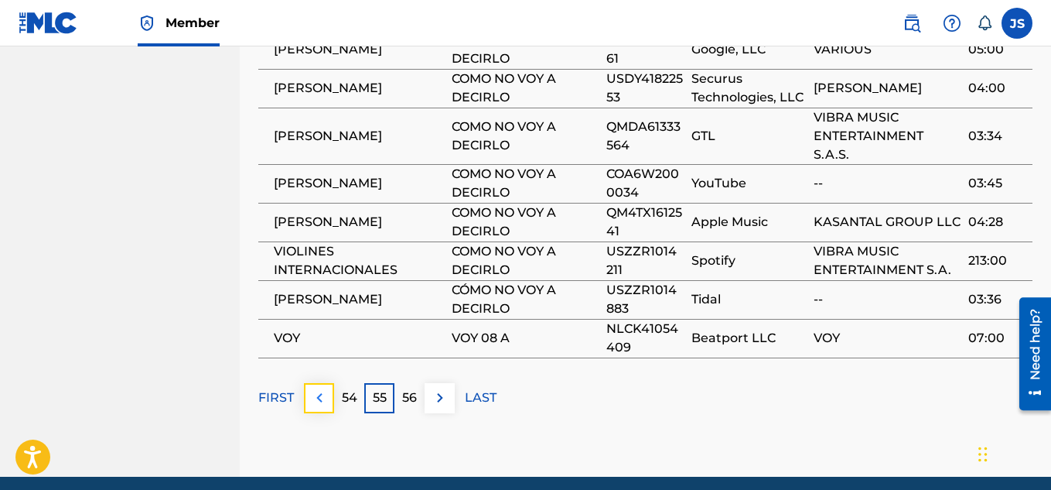
click at [314, 388] on img at bounding box center [319, 397] width 19 height 19
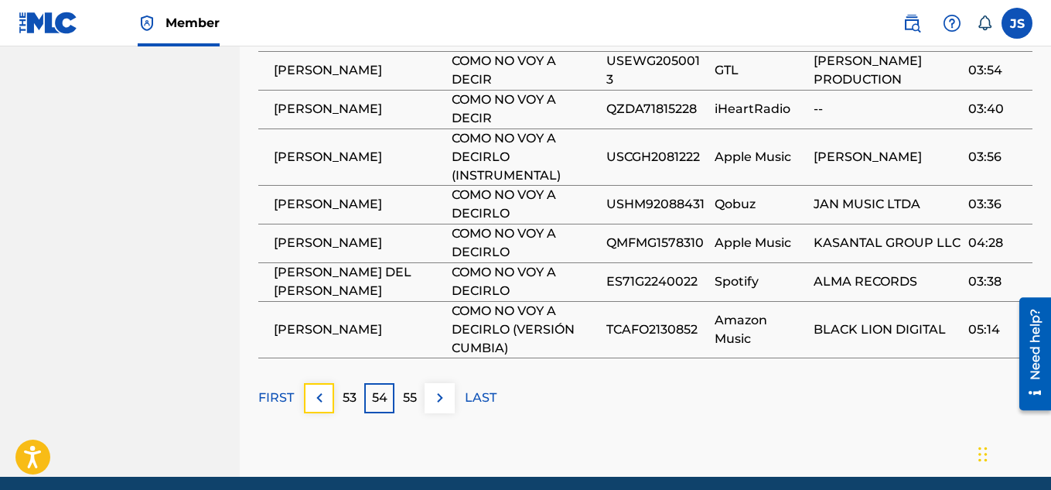
click at [314, 388] on img at bounding box center [319, 397] width 19 height 19
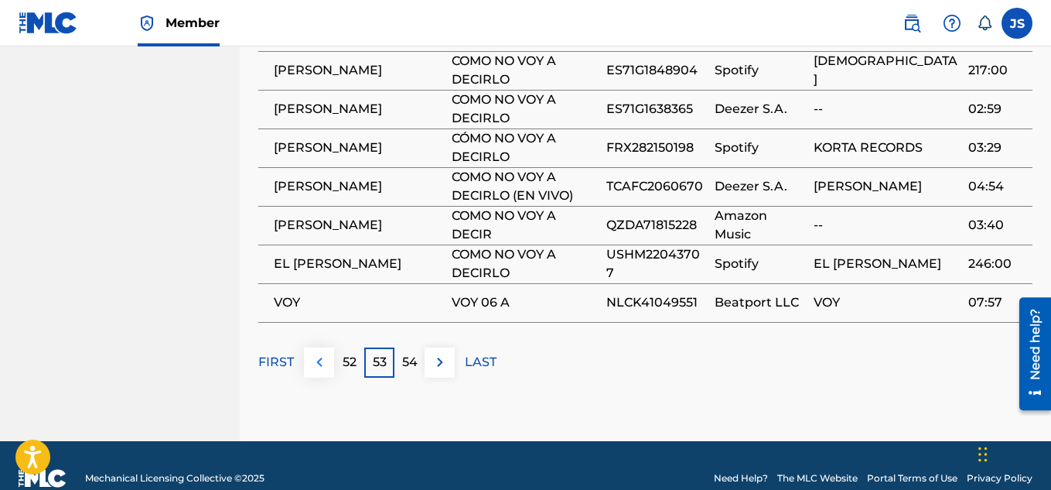
drag, startPoint x: 314, startPoint y: 375, endPoint x: 319, endPoint y: 338, distance: 37.5
click at [319, 353] on img at bounding box center [319, 362] width 19 height 19
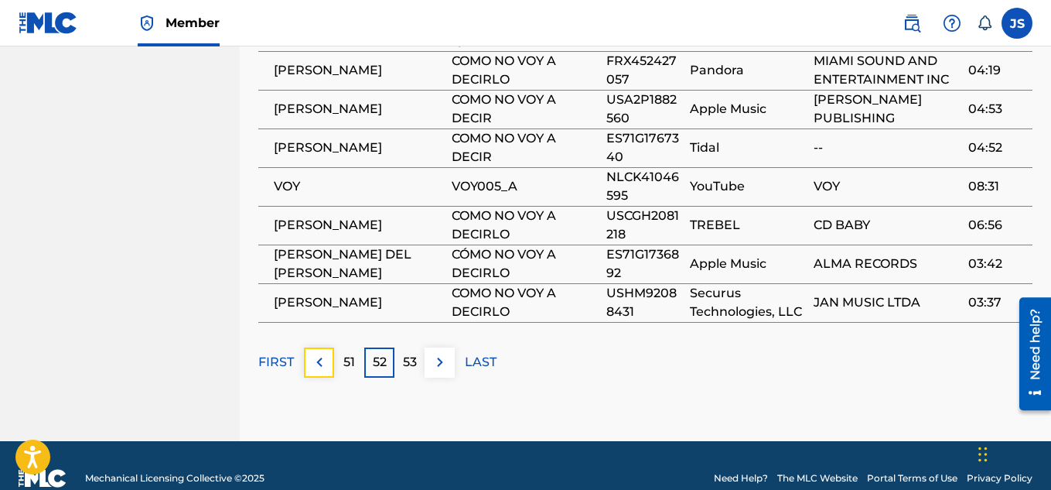
click at [319, 353] on img at bounding box center [319, 362] width 19 height 19
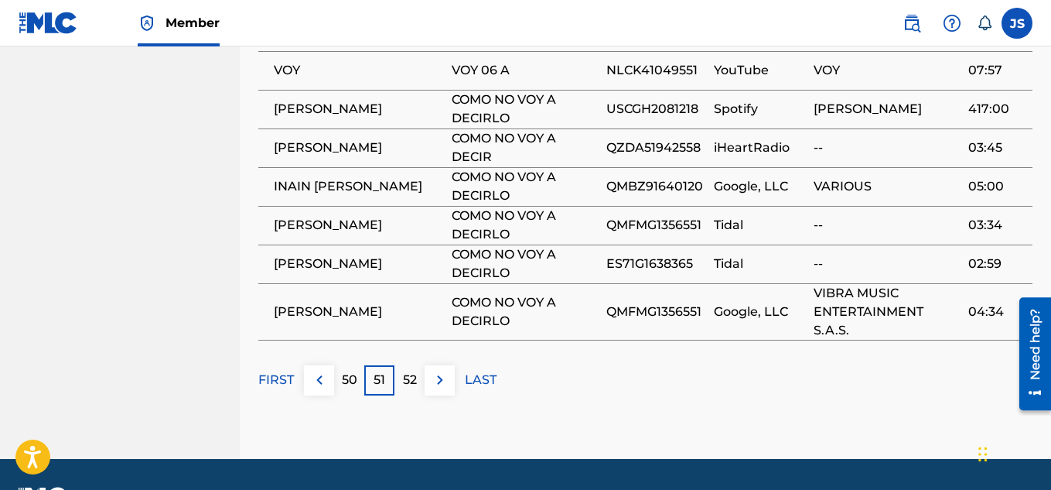
click at [319, 338] on div "Matched Recordings (967) Showing 501 - 510 of 967 results Recording Artist Reco…" at bounding box center [645, 110] width 774 height 570
click at [320, 370] on img at bounding box center [319, 379] width 19 height 19
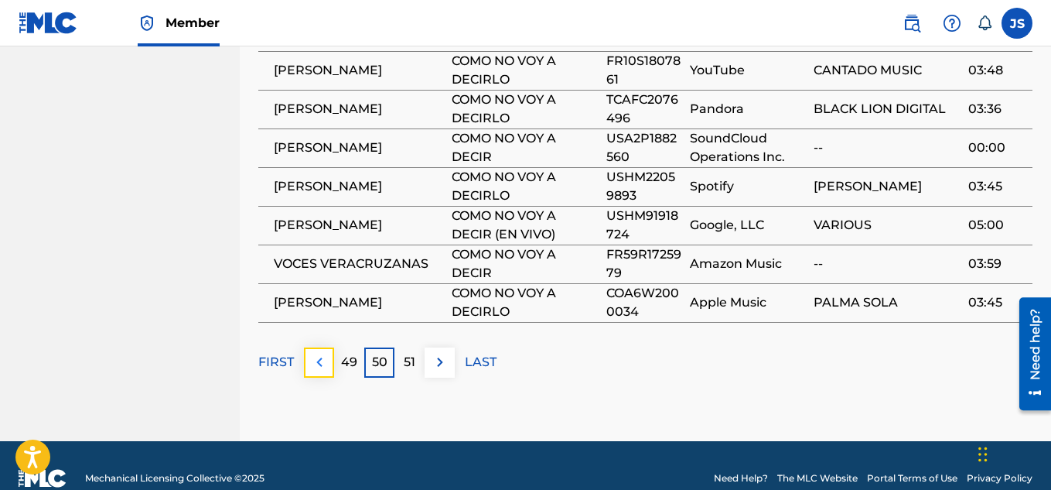
drag, startPoint x: 320, startPoint y: 349, endPoint x: 319, endPoint y: 329, distance: 19.4
click at [319, 347] on button at bounding box center [319, 362] width 30 height 30
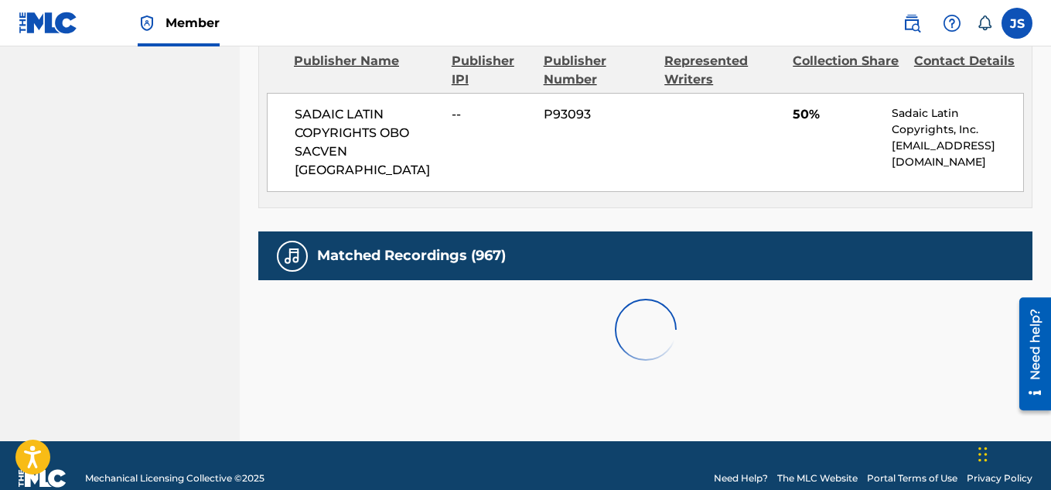
click at [319, 329] on div at bounding box center [645, 329] width 774 height 99
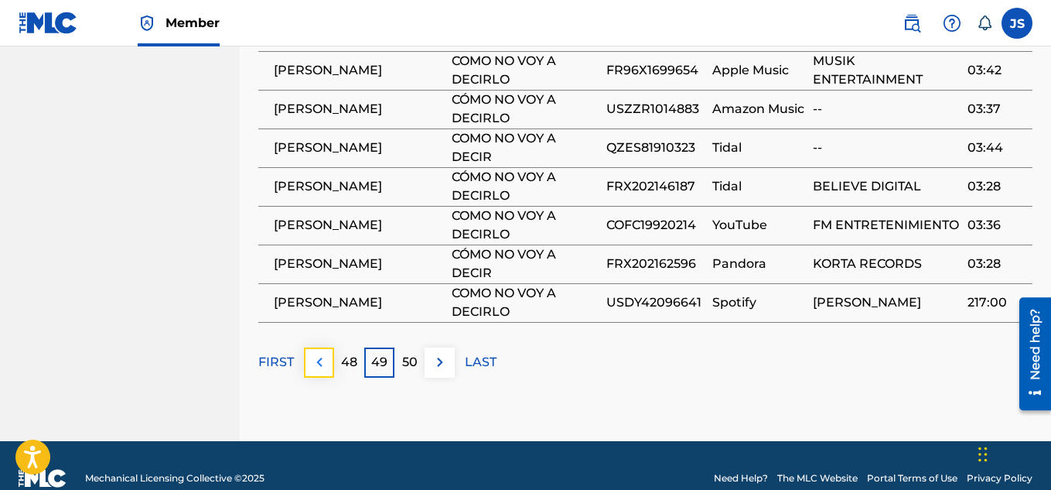
click at [319, 353] on img at bounding box center [319, 362] width 19 height 19
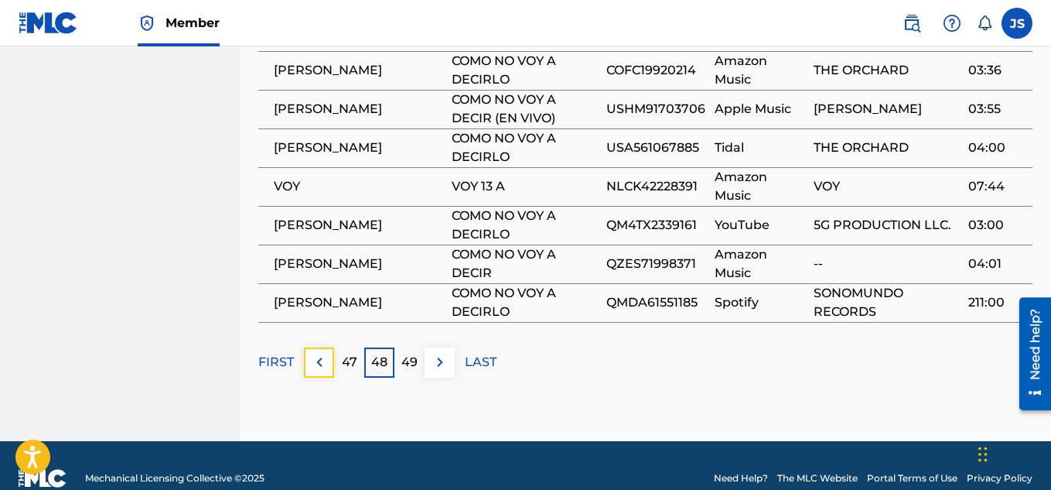
click at [319, 353] on img at bounding box center [319, 362] width 19 height 19
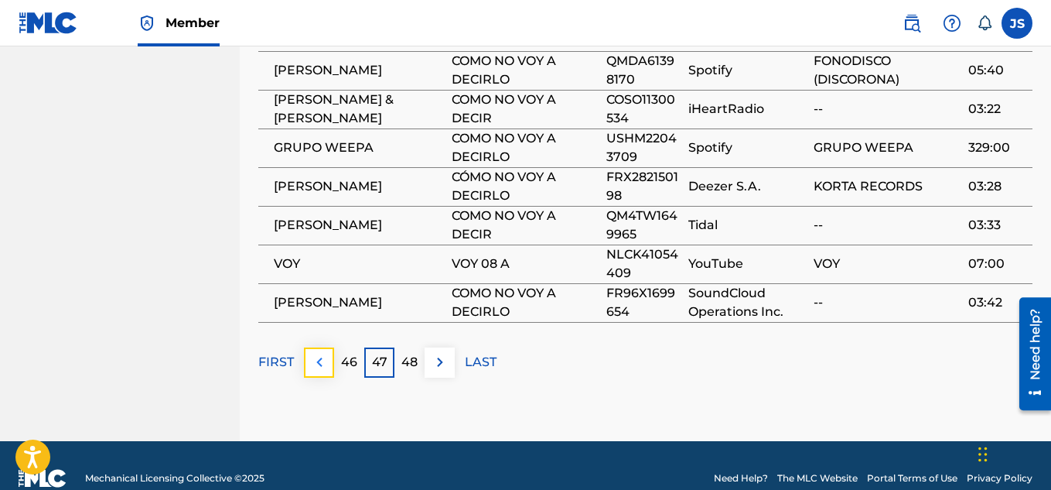
click at [313, 353] on img at bounding box center [319, 362] width 19 height 19
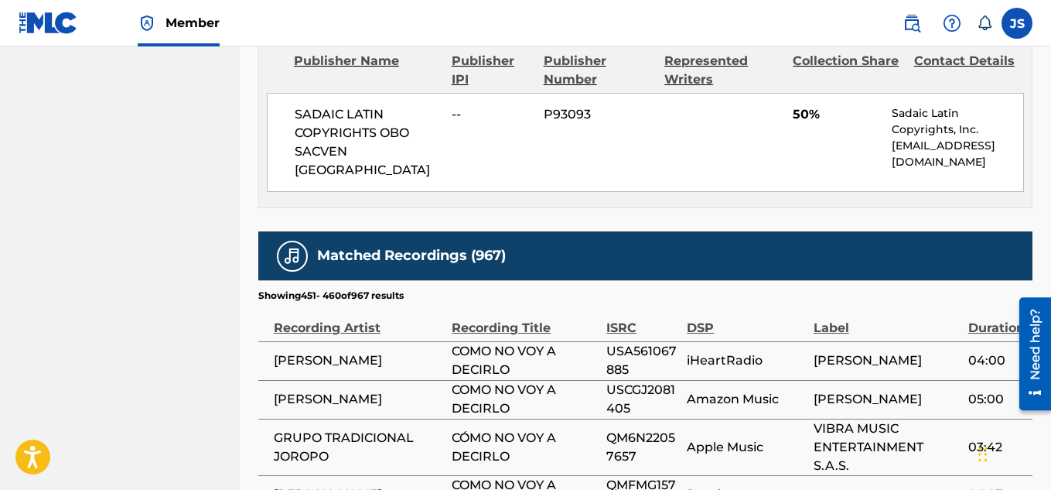
scroll to position [1327, 0]
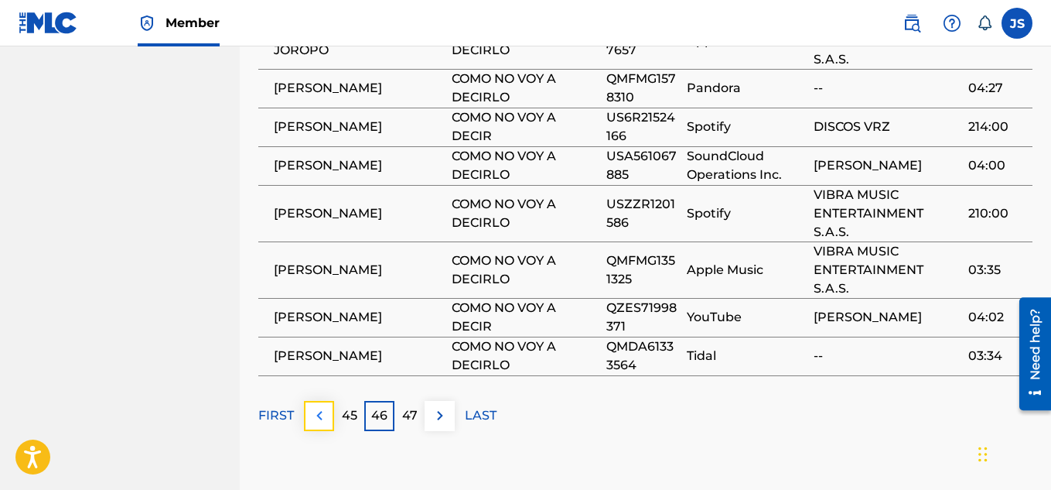
click at [315, 406] on img at bounding box center [319, 415] width 19 height 19
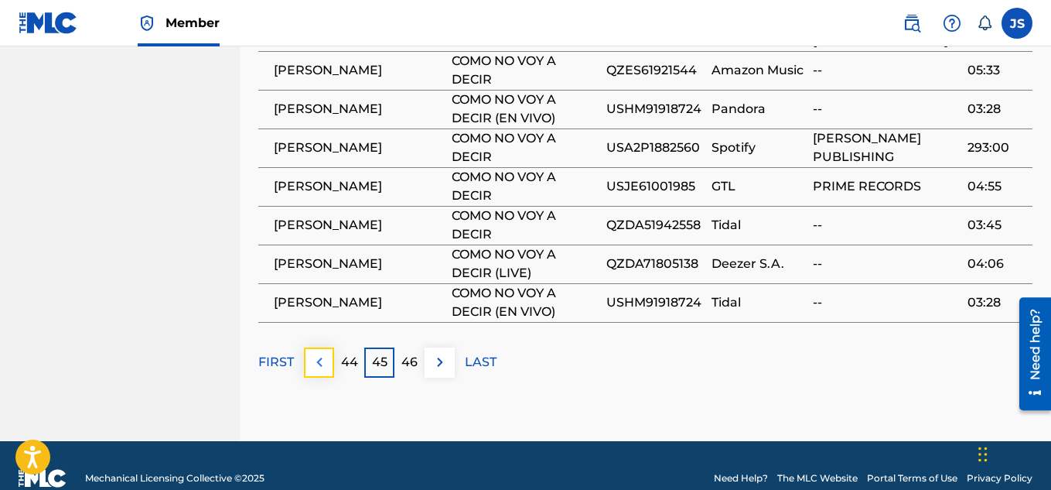
click at [319, 353] on img at bounding box center [319, 362] width 19 height 19
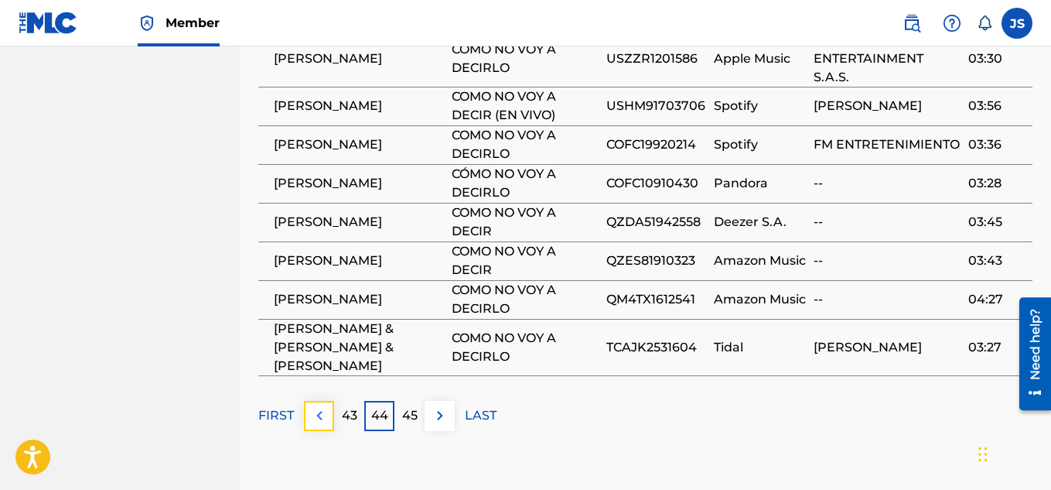
click at [324, 406] on img at bounding box center [319, 415] width 19 height 19
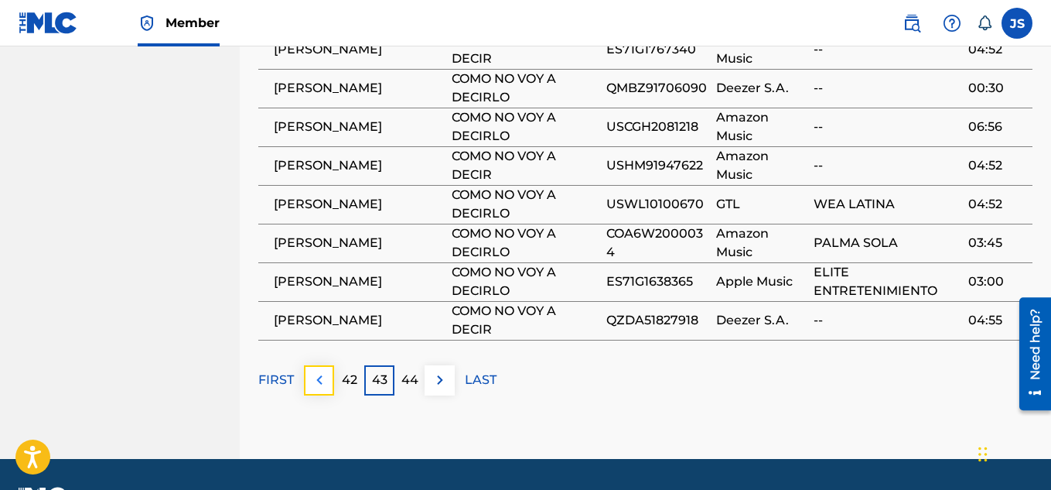
click at [319, 370] on img at bounding box center [319, 379] width 19 height 19
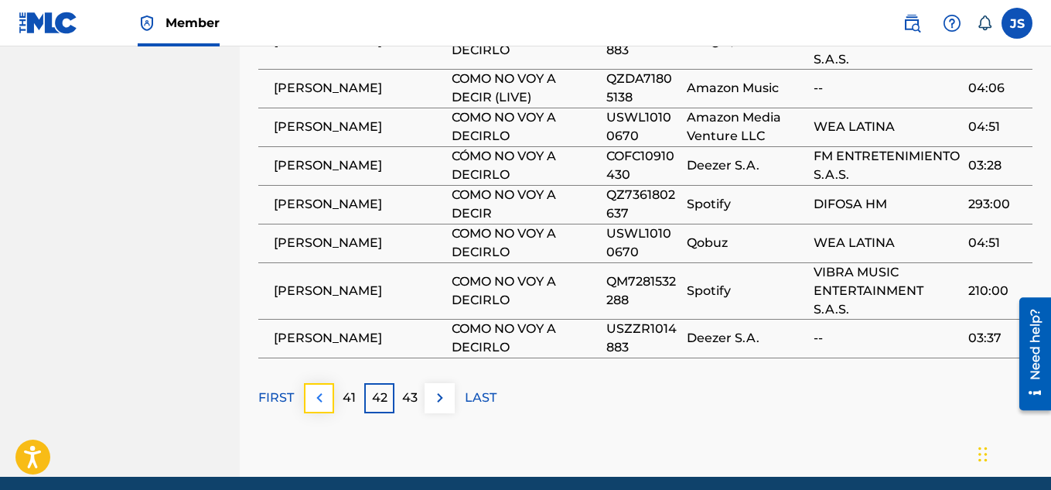
click at [313, 388] on img at bounding box center [319, 397] width 19 height 19
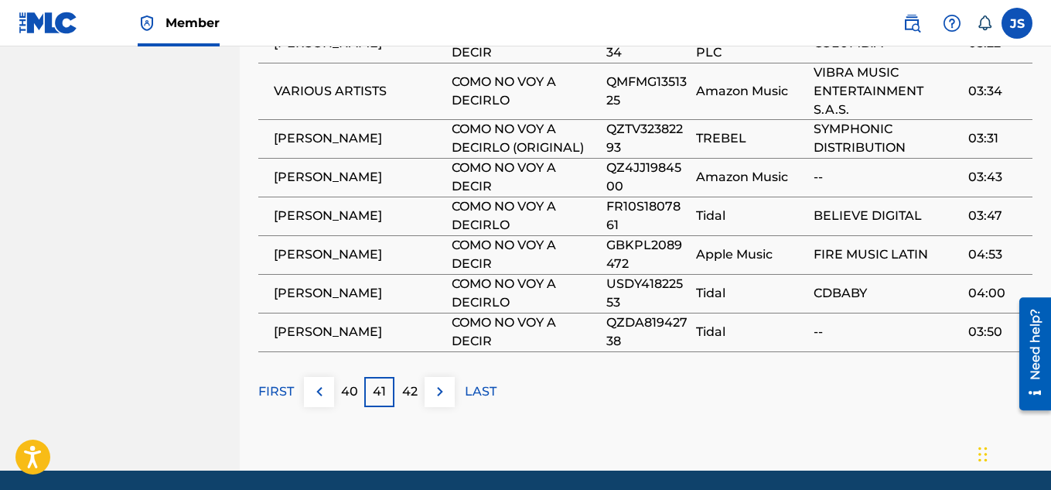
scroll to position [1345, 0]
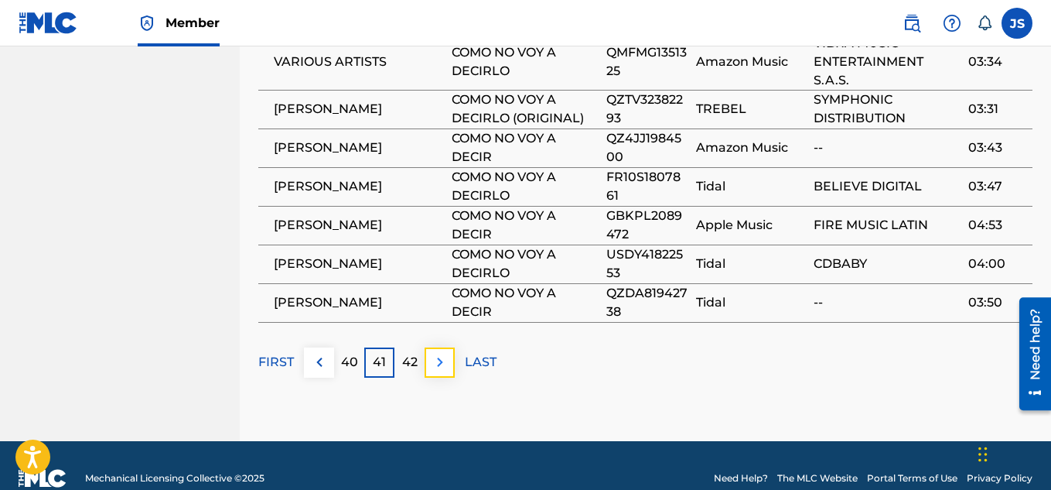
click at [433, 353] on img at bounding box center [440, 362] width 19 height 19
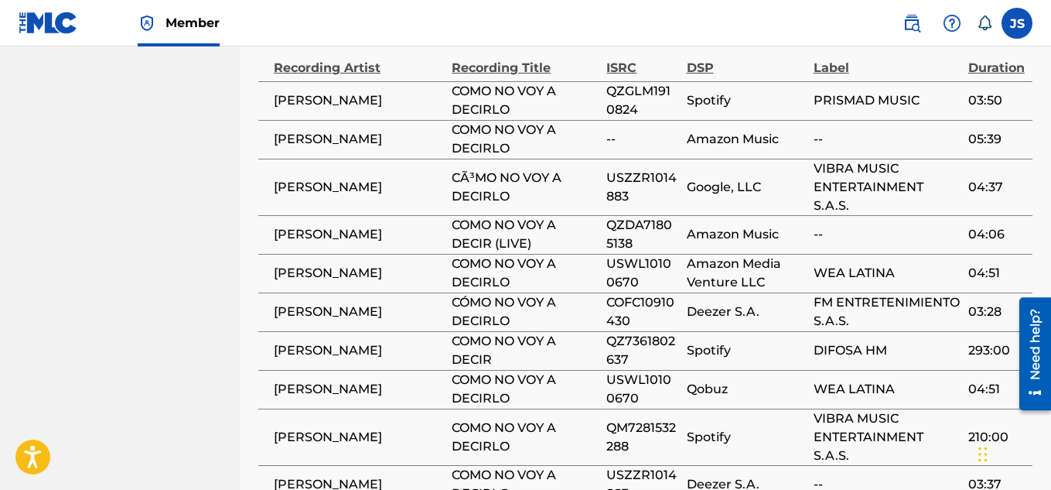
scroll to position [1175, 0]
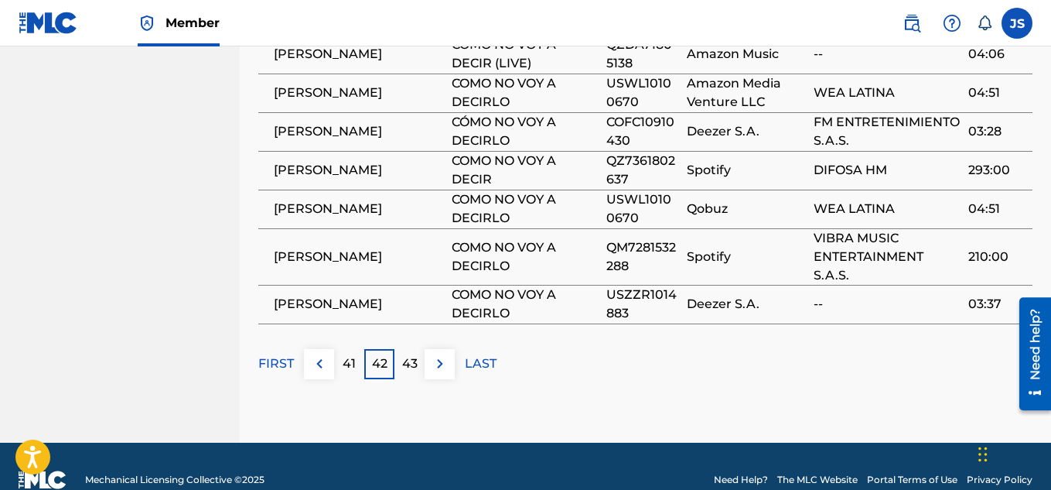
scroll to position [1363, 0]
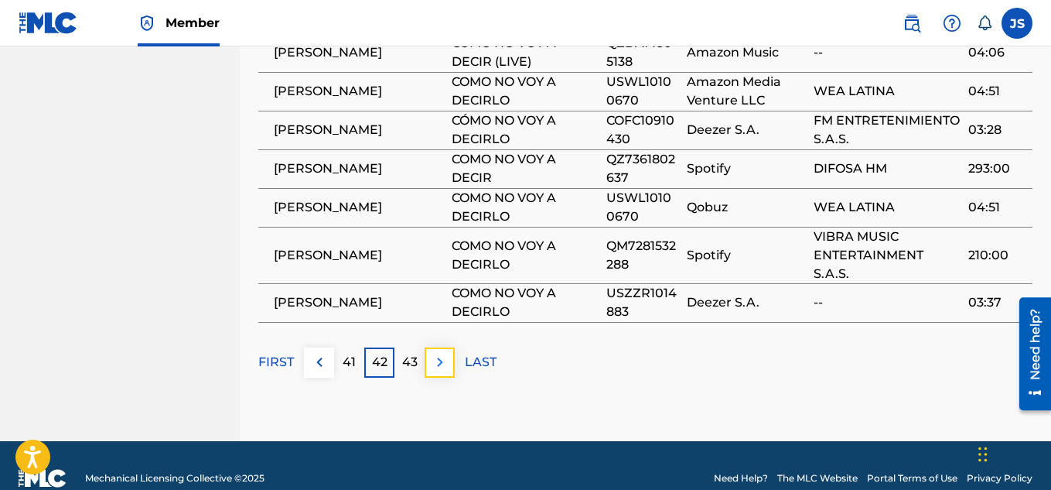
click at [447, 353] on img at bounding box center [440, 362] width 19 height 19
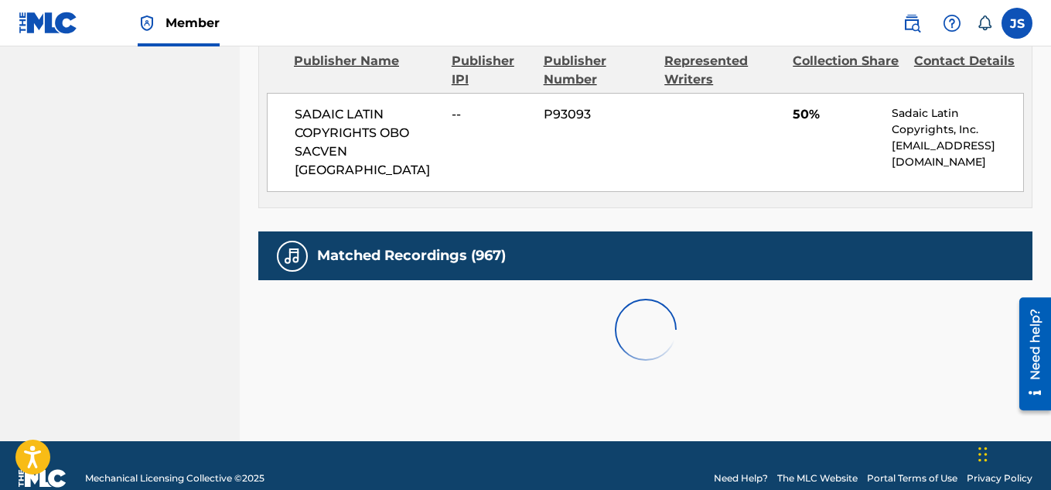
scroll to position [1345, 0]
